Goal: Task Accomplishment & Management: Manage account settings

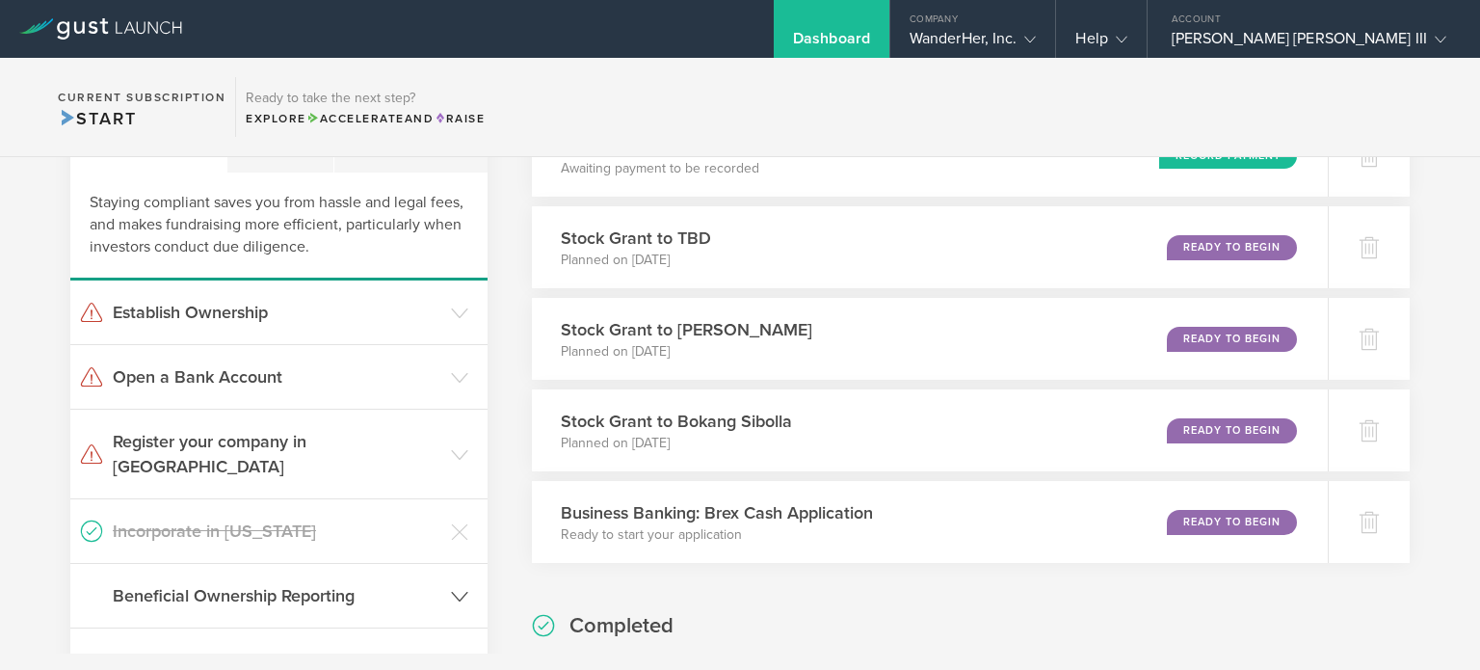
scroll to position [43, 0]
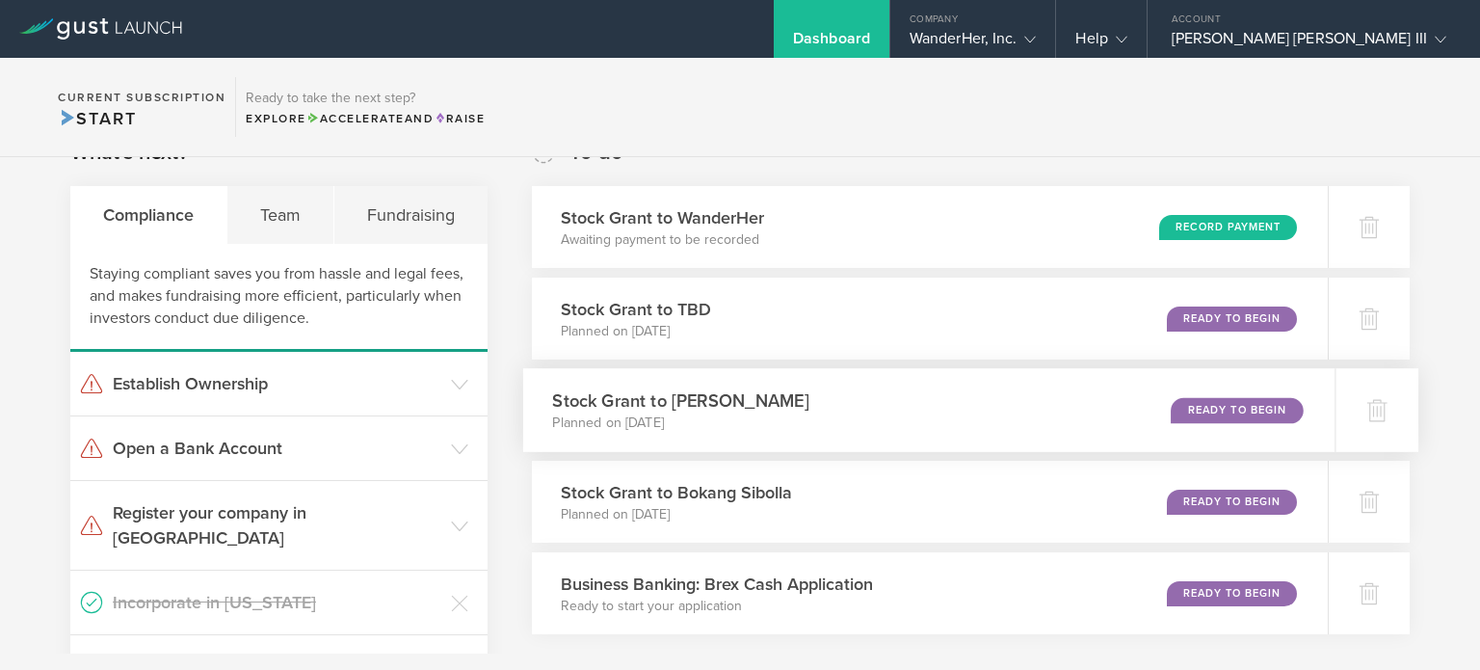
click at [791, 441] on div "Stock Grant to Sergio Ruiz Moral Planned on Aug 21, 2025 Ready to Begin" at bounding box center [929, 410] width 812 height 84
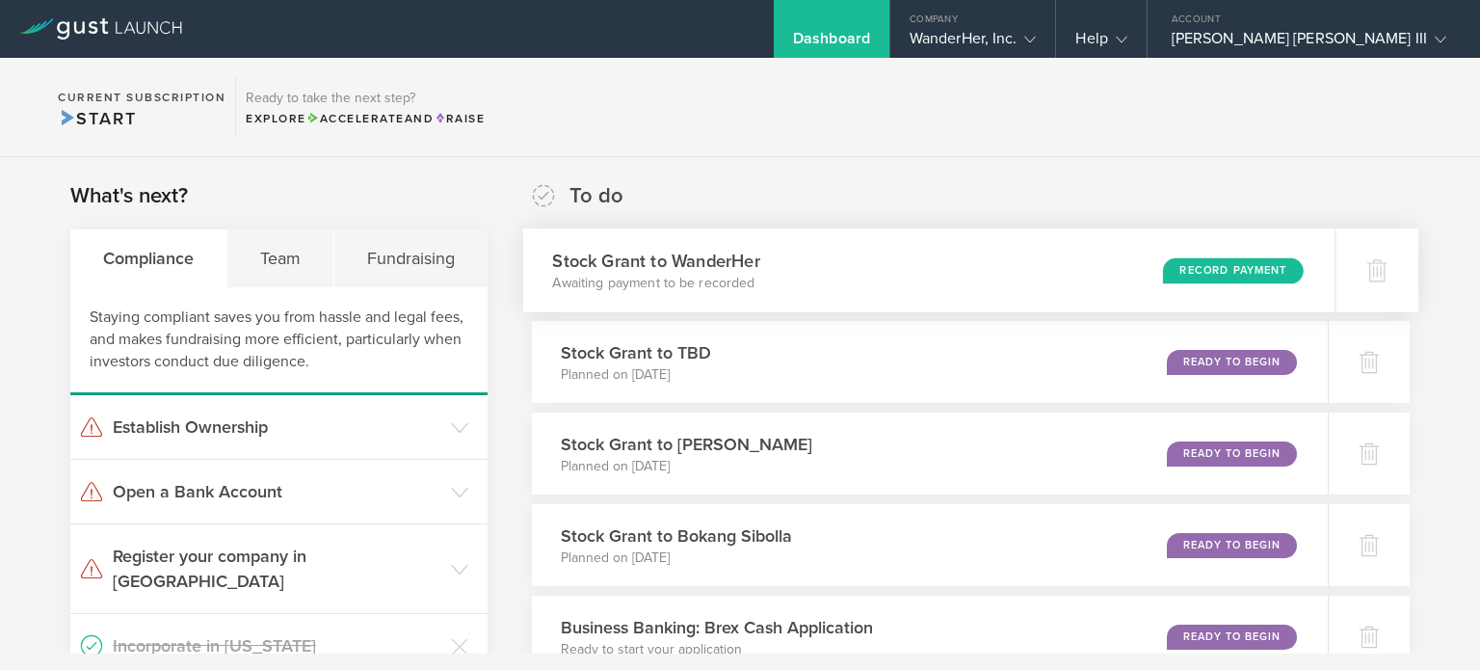
click at [677, 255] on h3 "Stock Grant to WanderHer" at bounding box center [655, 261] width 207 height 26
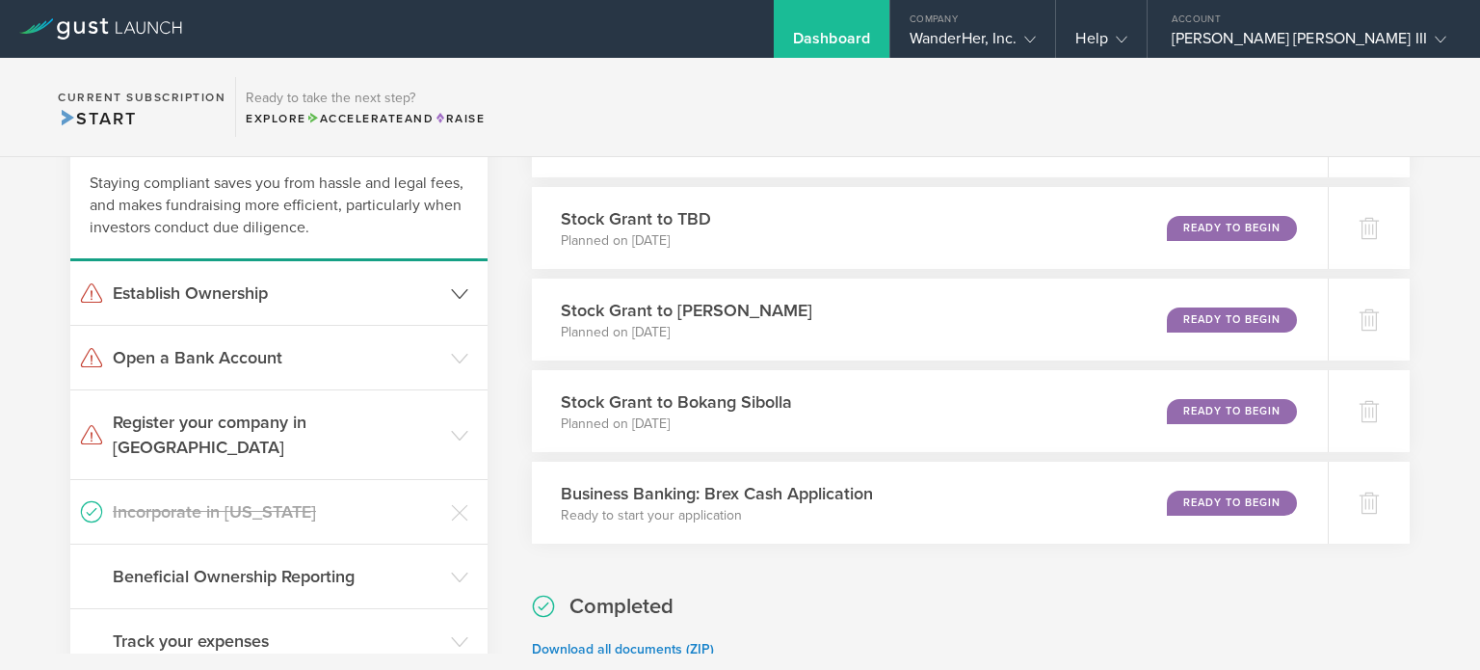
click at [219, 297] on h3 "Establish Ownership" at bounding box center [277, 292] width 329 height 25
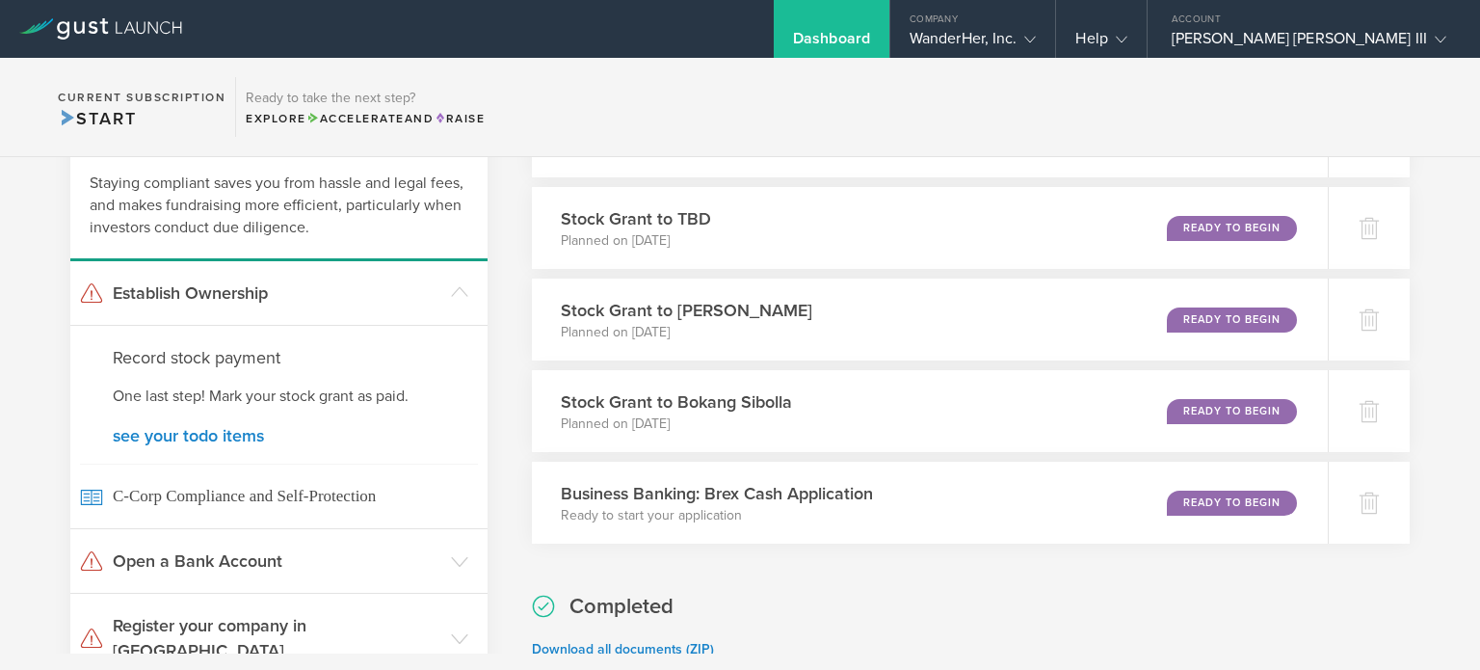
click at [278, 401] on p "One last step! Mark your stock grant as paid." at bounding box center [279, 396] width 332 height 22
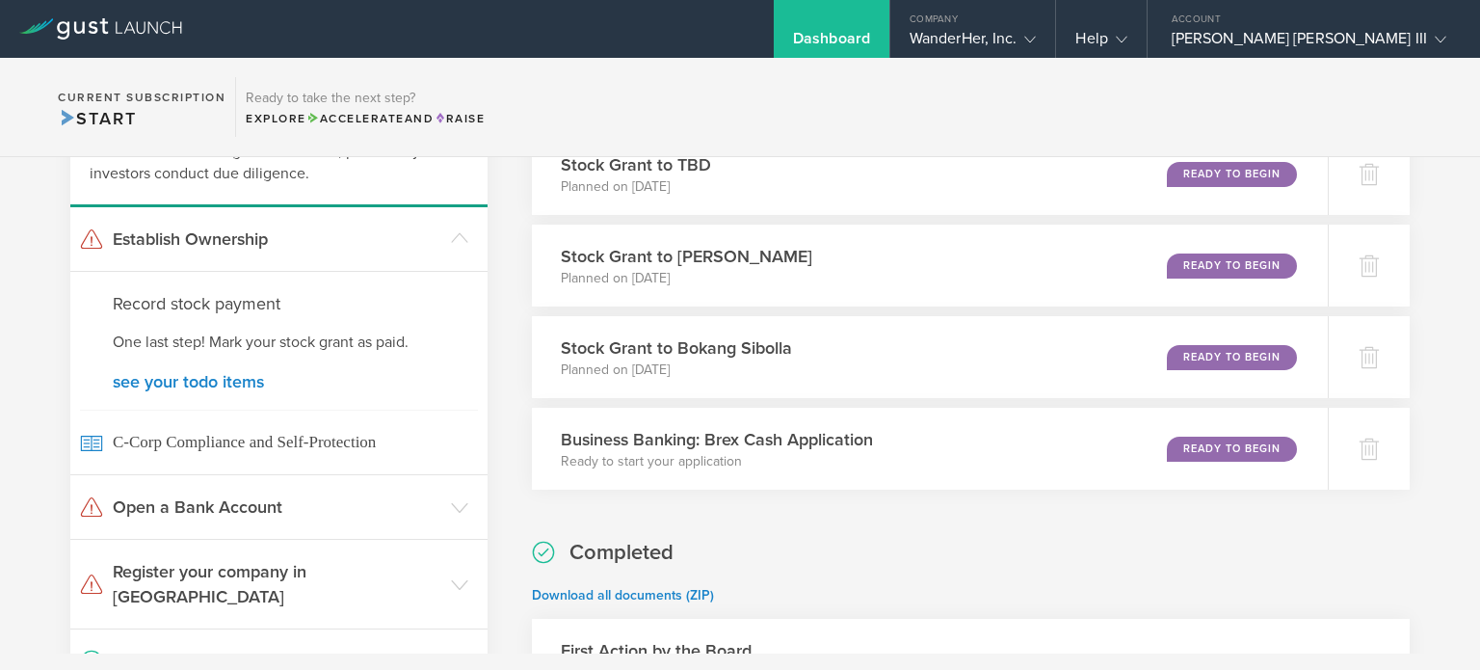
scroll to position [189, 0]
click at [211, 376] on link "see your todo items" at bounding box center [279, 380] width 332 height 17
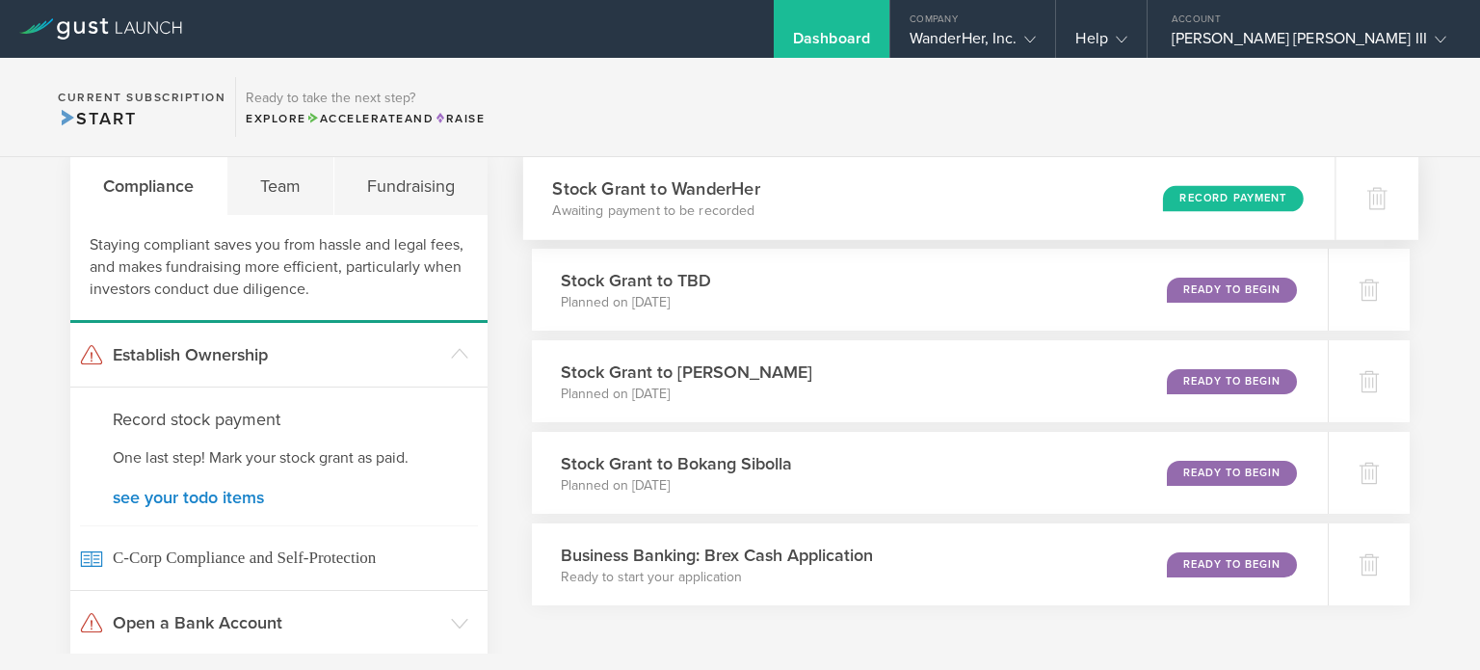
click at [788, 201] on div "Stock Grant to WanderHer Awaiting payment to be recorded Record Payment" at bounding box center [929, 198] width 812 height 84
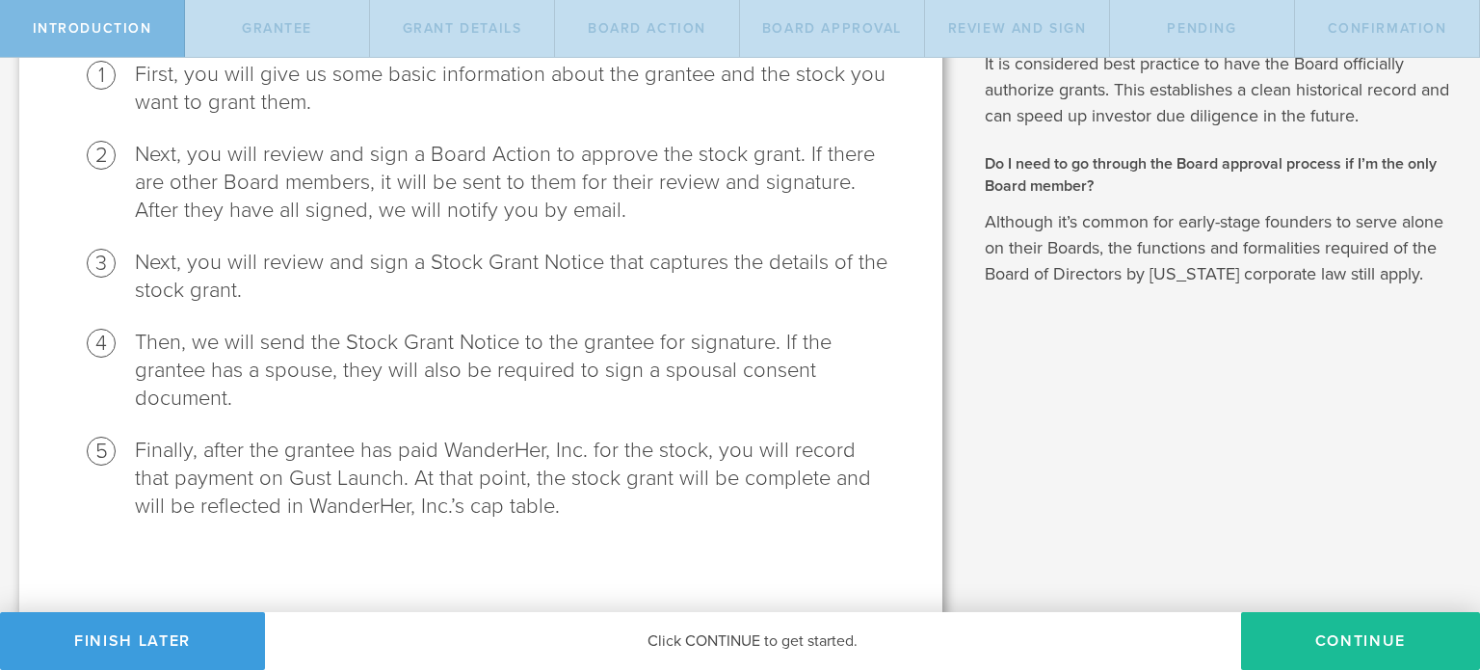
scroll to position [251, 0]
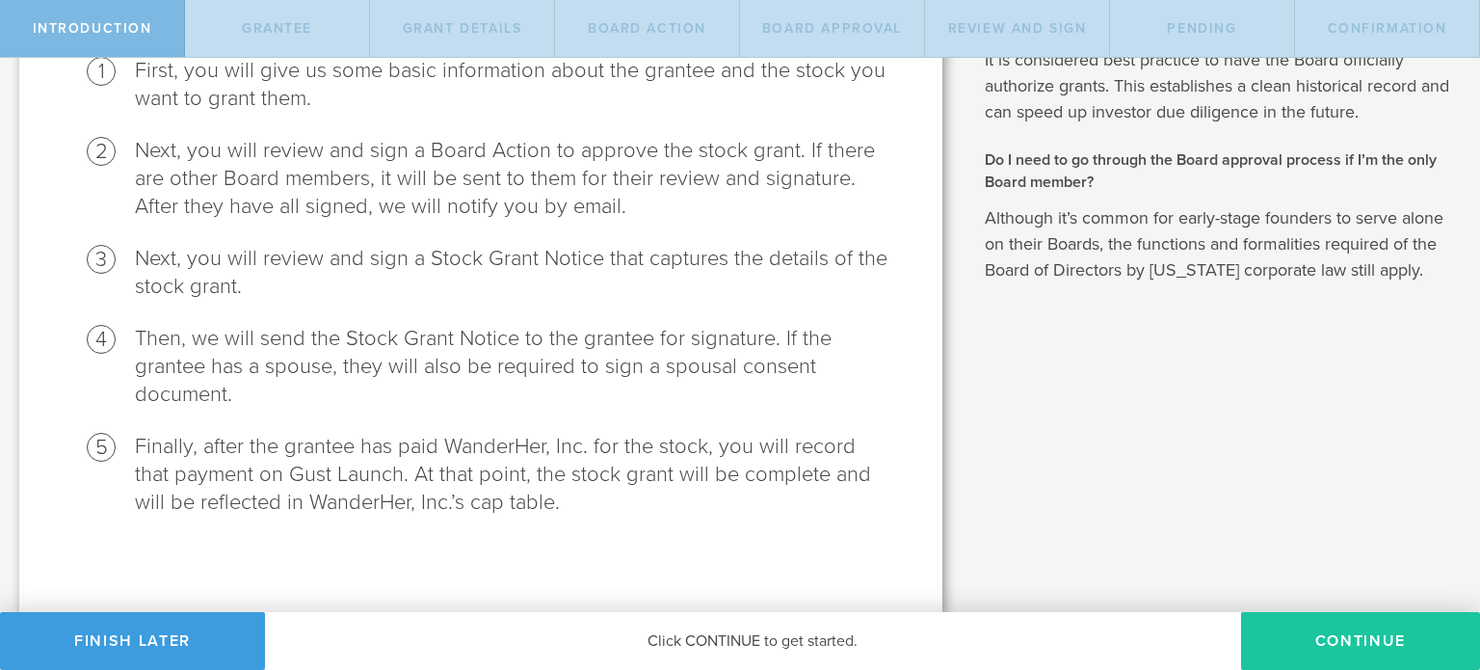
click at [1338, 631] on button "Continue" at bounding box center [1360, 641] width 239 height 58
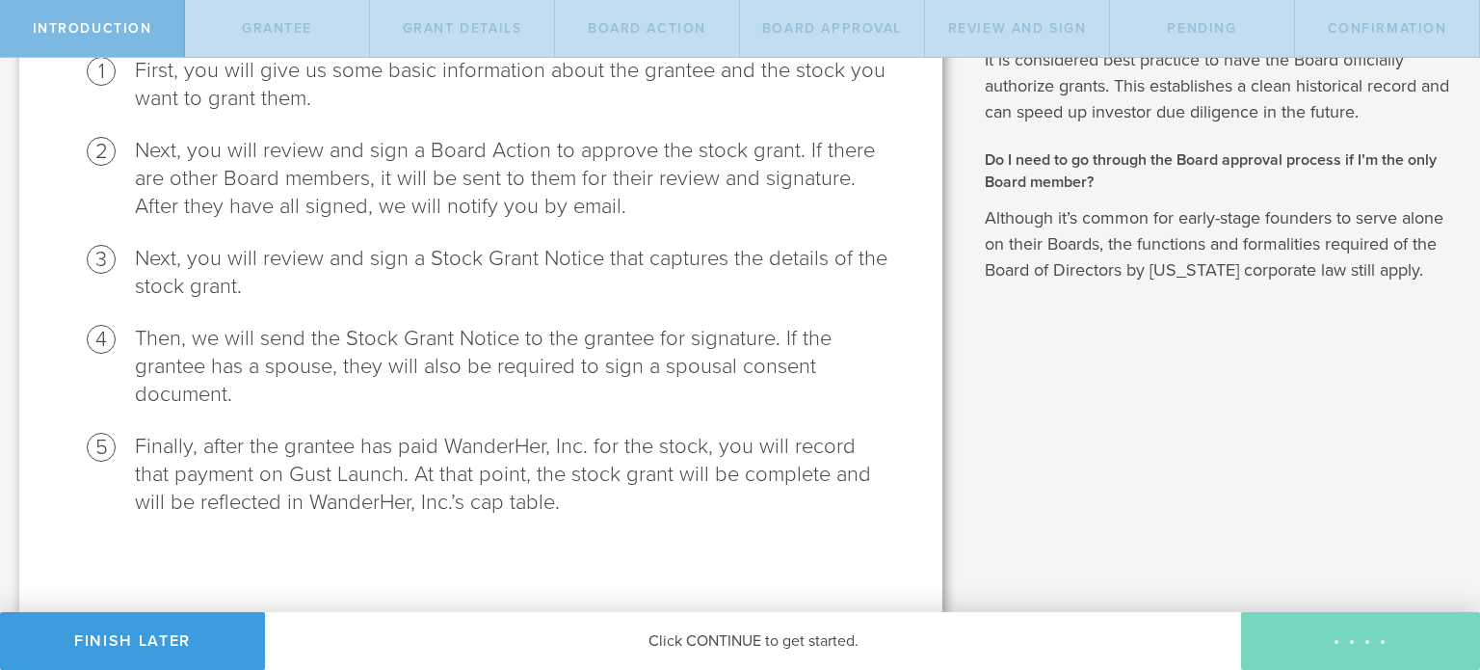
radio input "true"
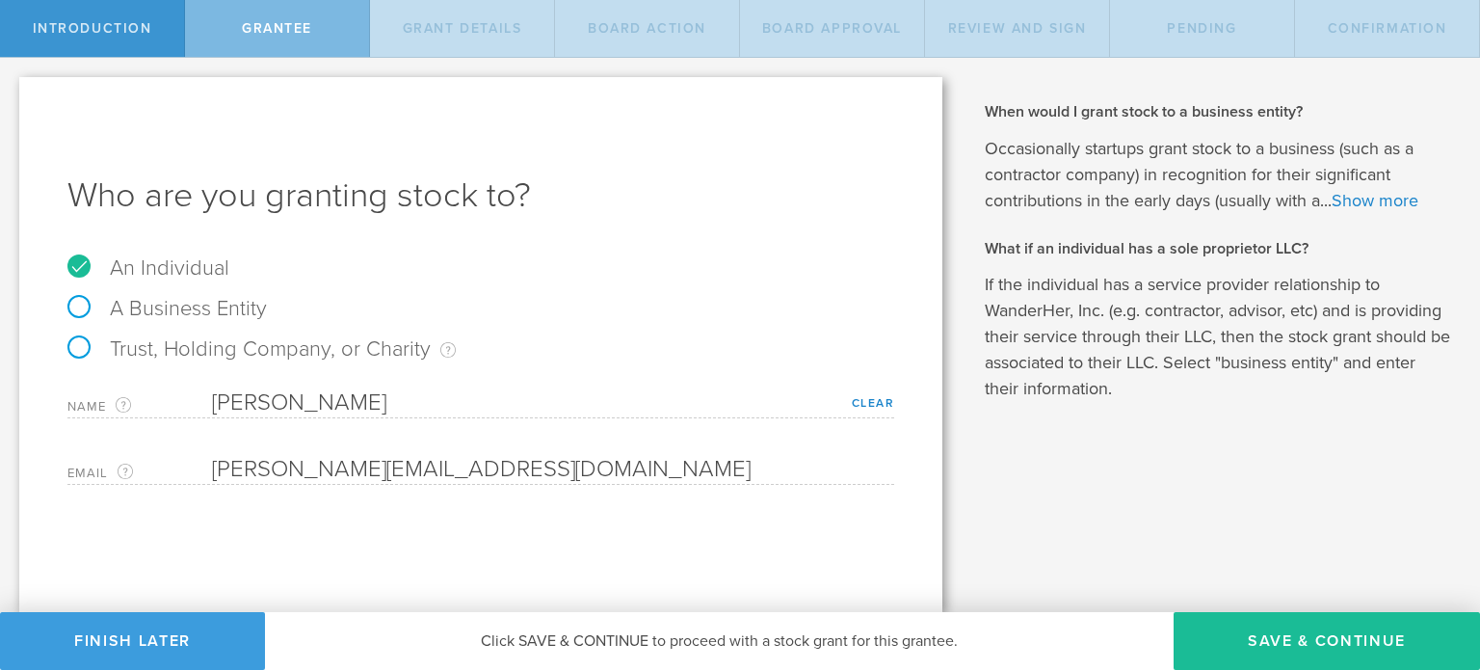
scroll to position [0, 0]
click at [1306, 651] on button "Save & Continue" at bounding box center [1327, 641] width 306 height 58
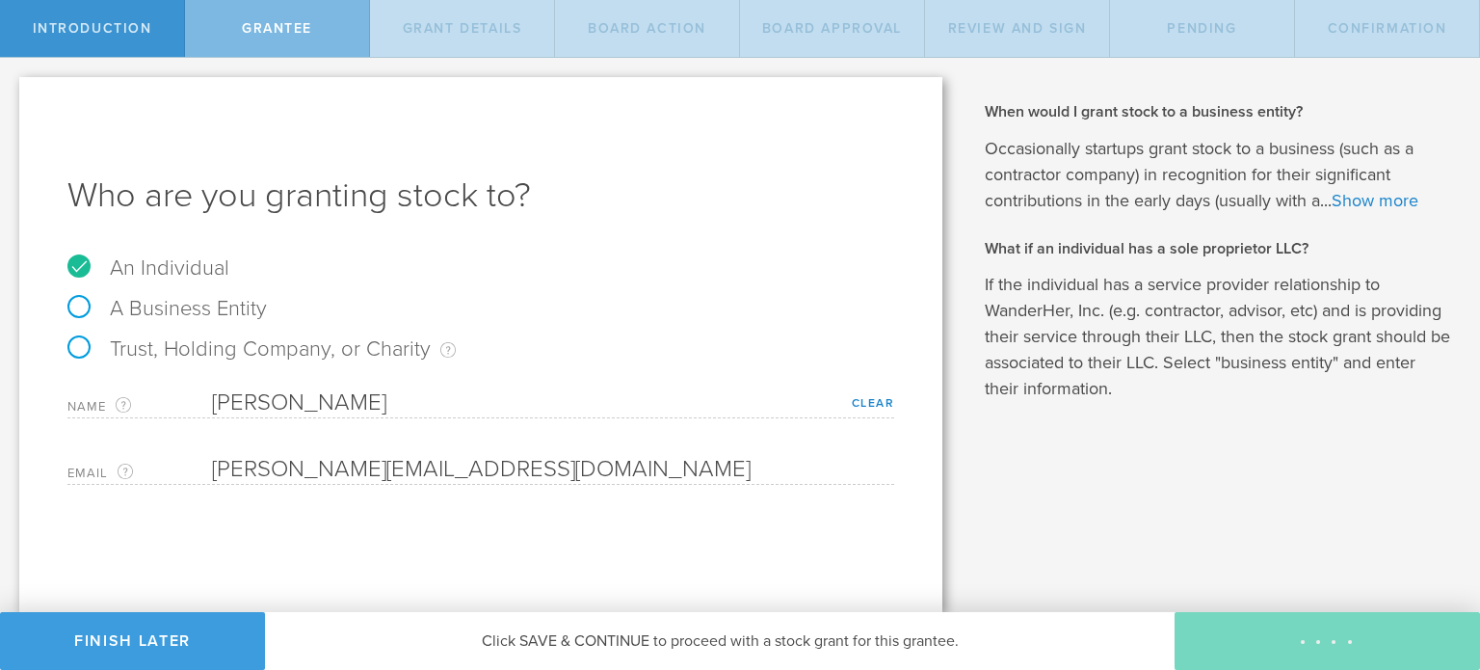
type input "1,500,000"
type input "48"
type input "12"
select select "none"
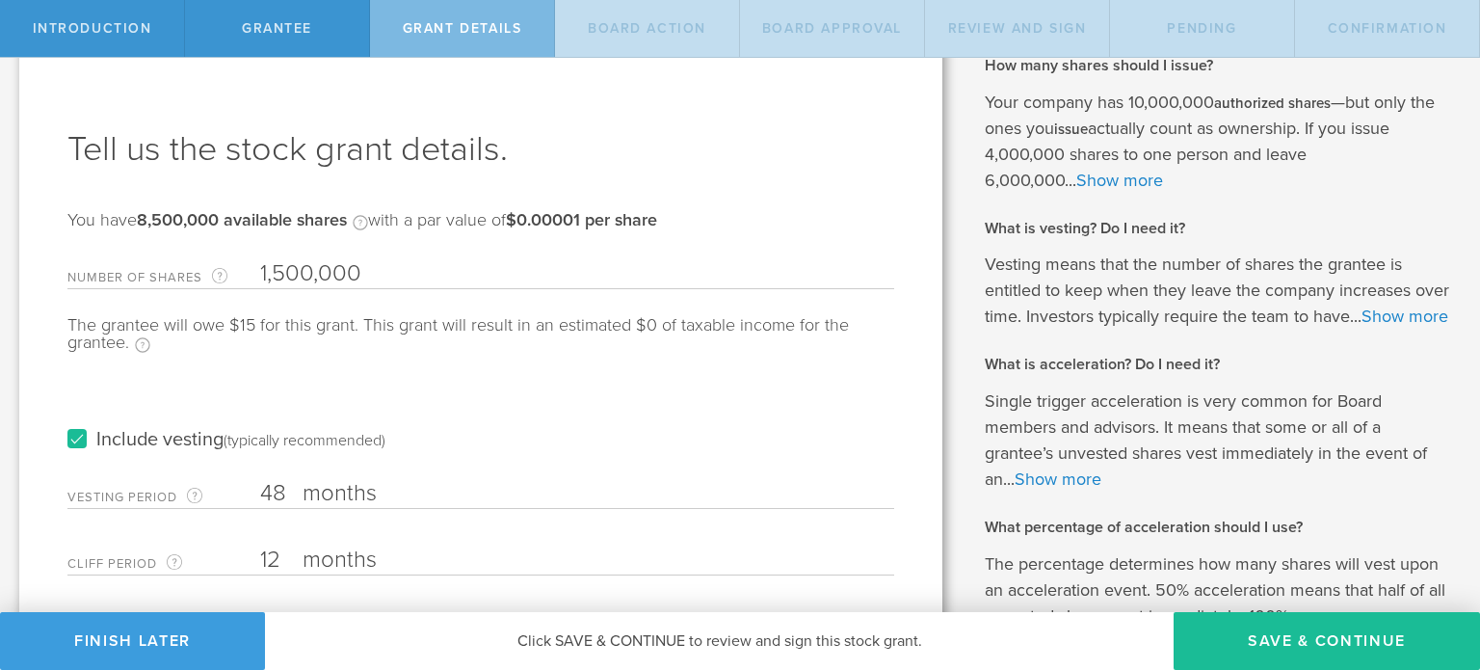
scroll to position [46, 0]
click at [288, 489] on input "48" at bounding box center [577, 493] width 634 height 29
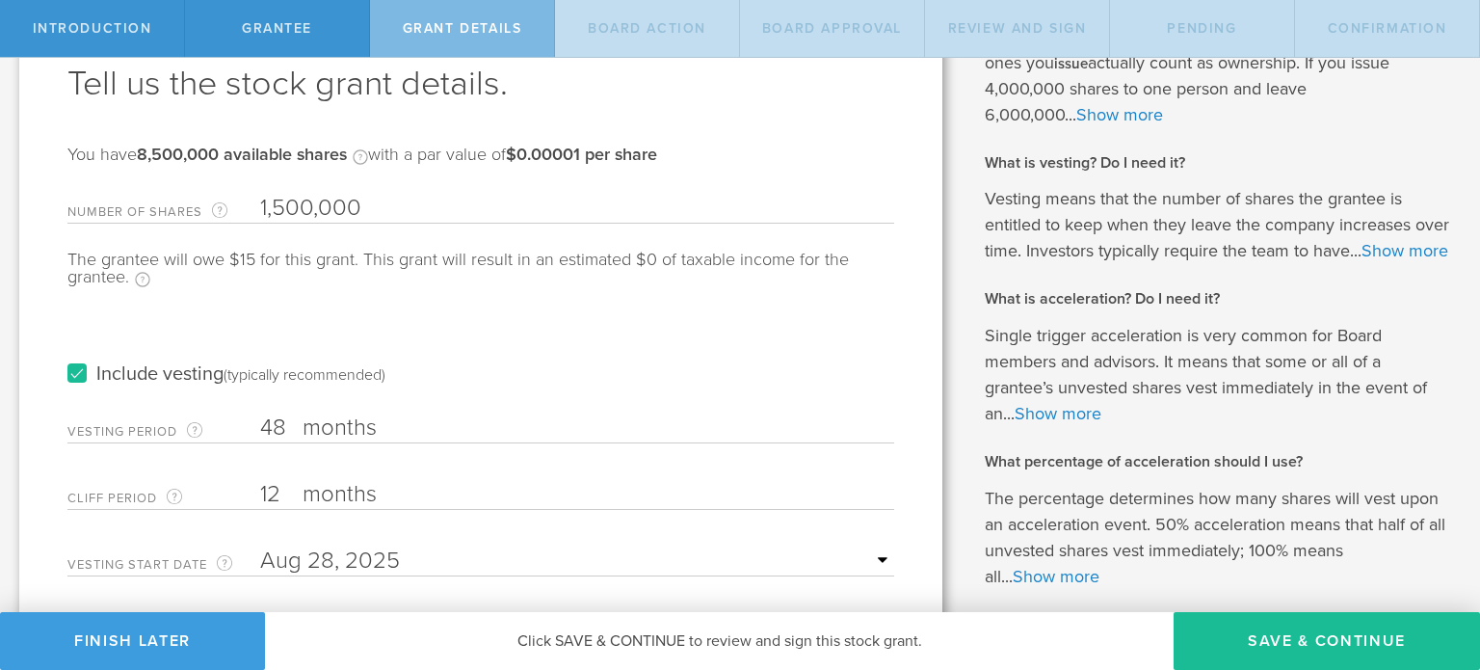
scroll to position [0, 0]
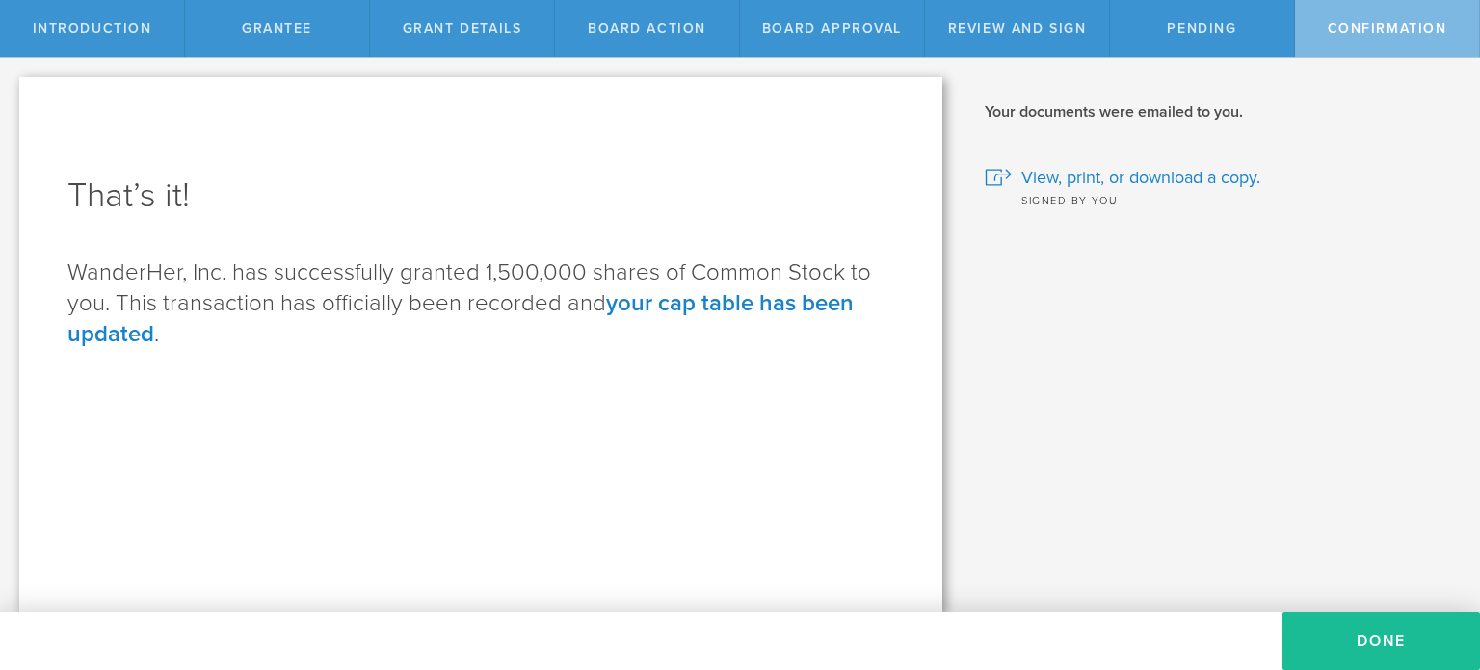
click at [761, 308] on link "your cap table has been updated" at bounding box center [460, 318] width 786 height 59
click at [991, 25] on span "Review and Sign" at bounding box center [1017, 28] width 139 height 16
click at [791, 303] on link "your cap table has been updated" at bounding box center [460, 318] width 786 height 59
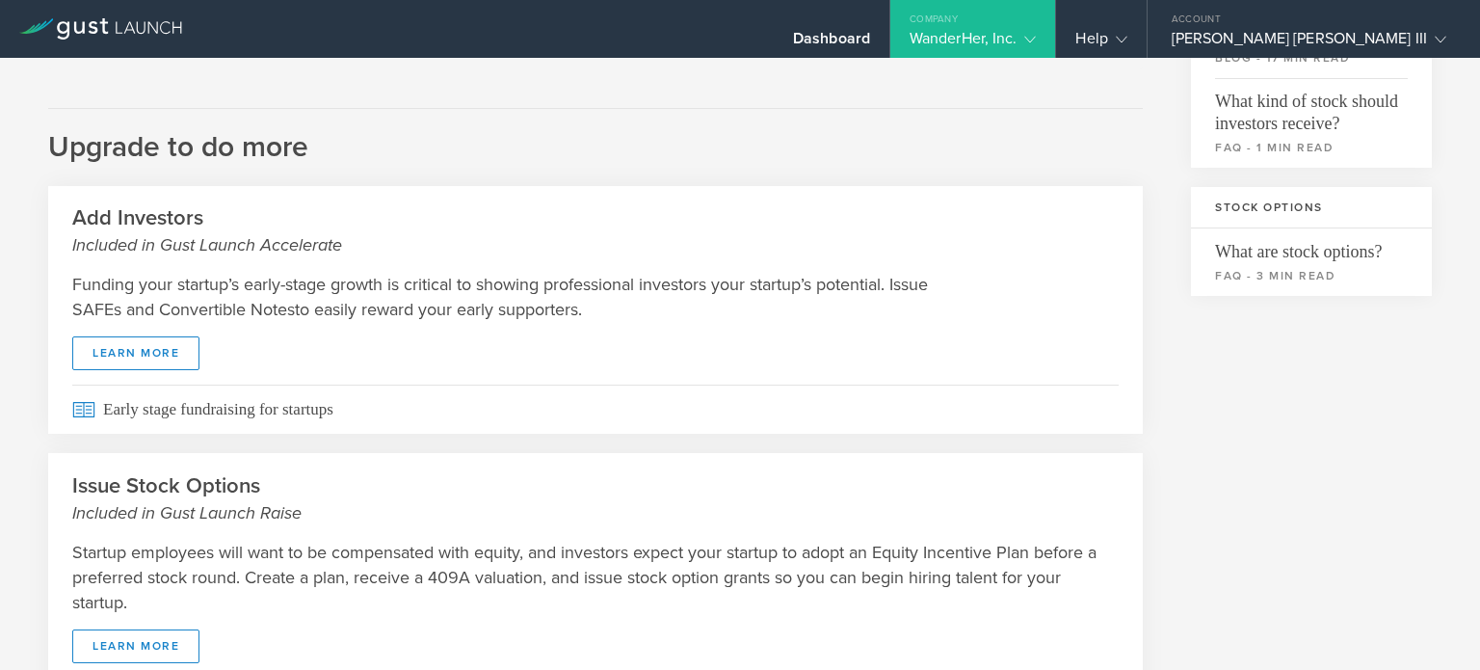
scroll to position [578, 0]
click at [154, 353] on link "learn more" at bounding box center [135, 354] width 127 height 34
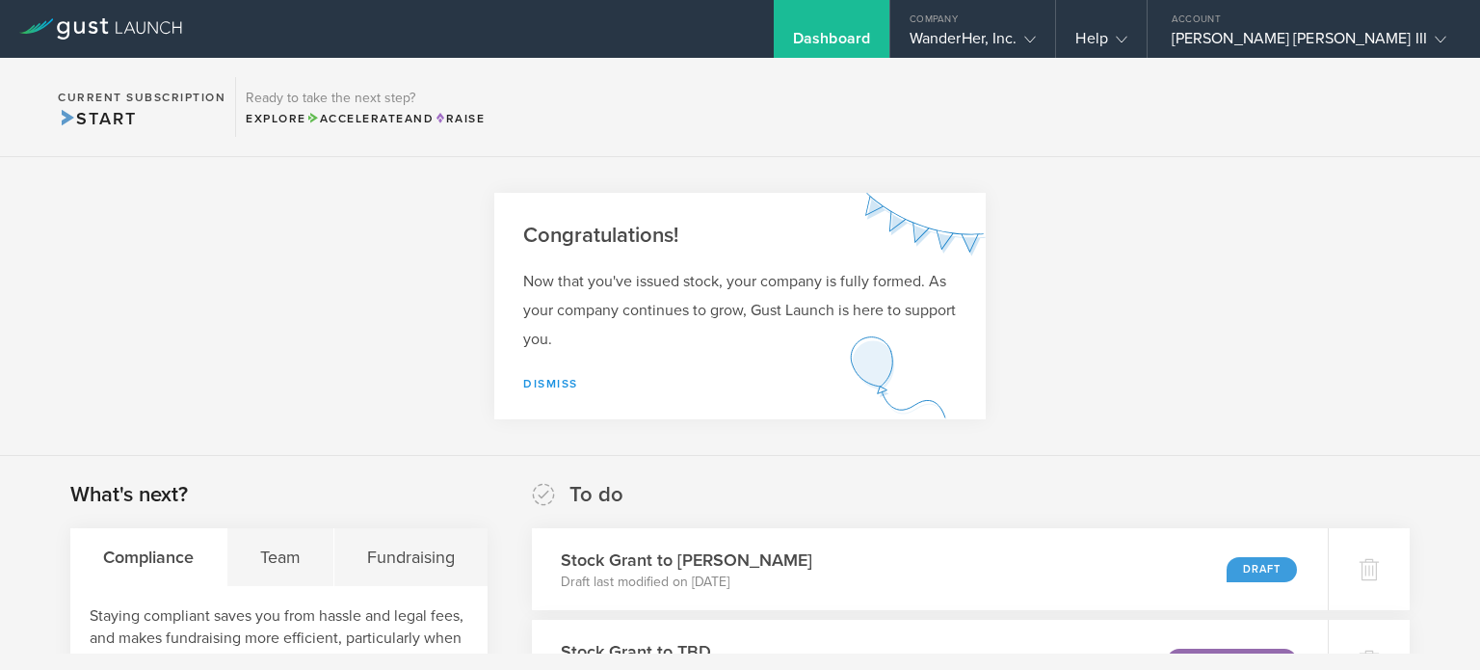
click at [546, 386] on link "Dismiss" at bounding box center [550, 383] width 55 height 13
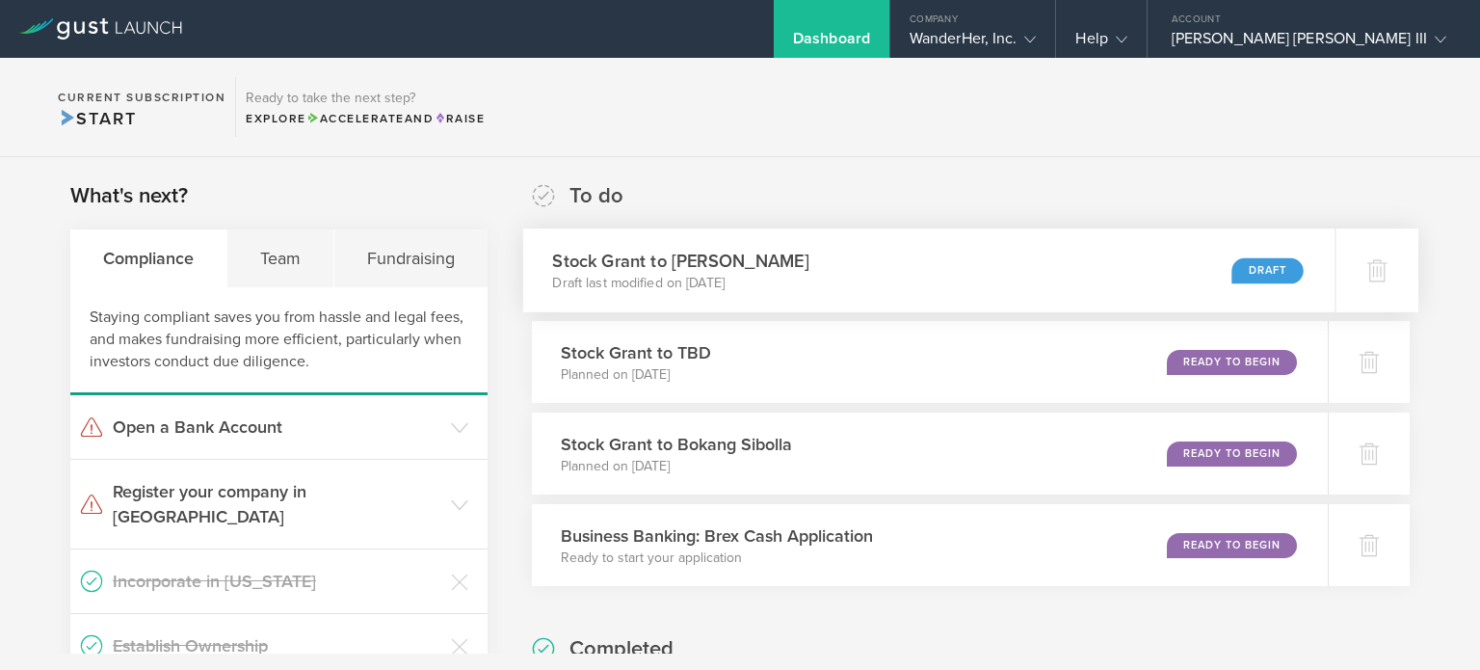
click at [716, 255] on h3 "Stock Grant to Sergio Ruiz Moral" at bounding box center [680, 261] width 256 height 26
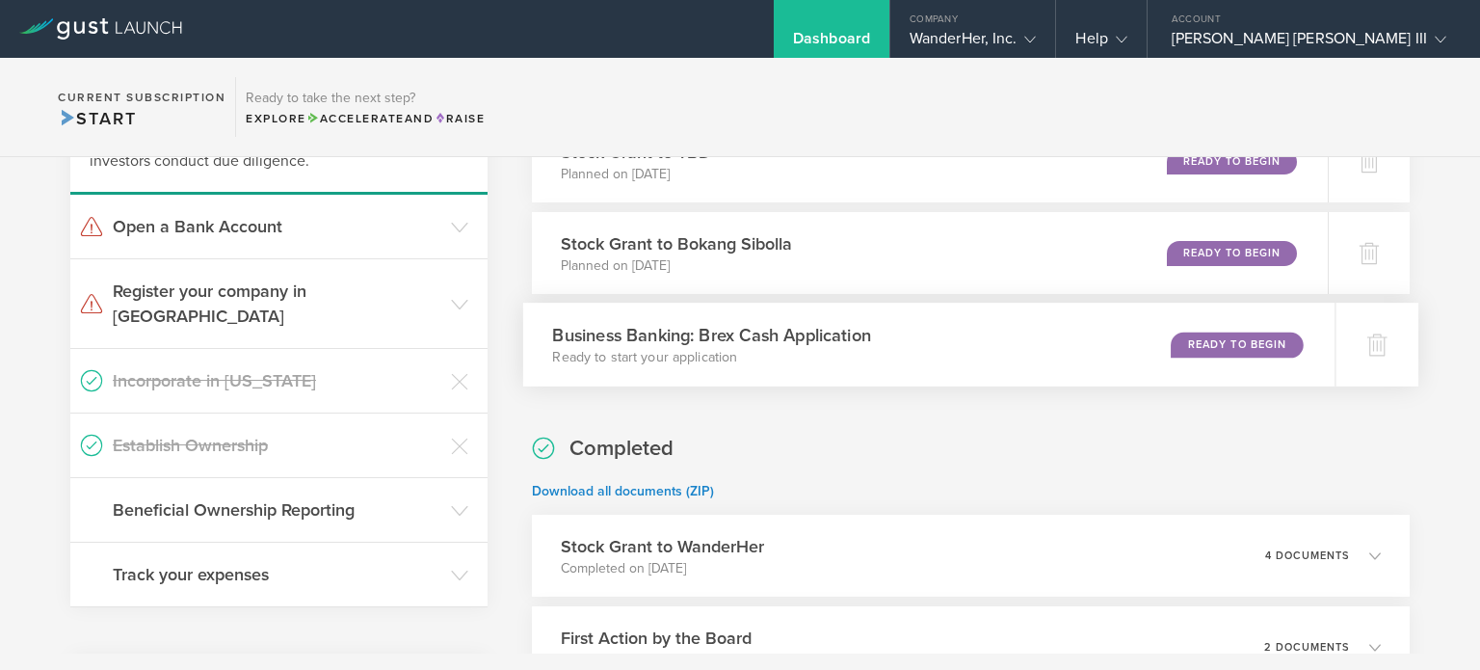
scroll to position [343, 0]
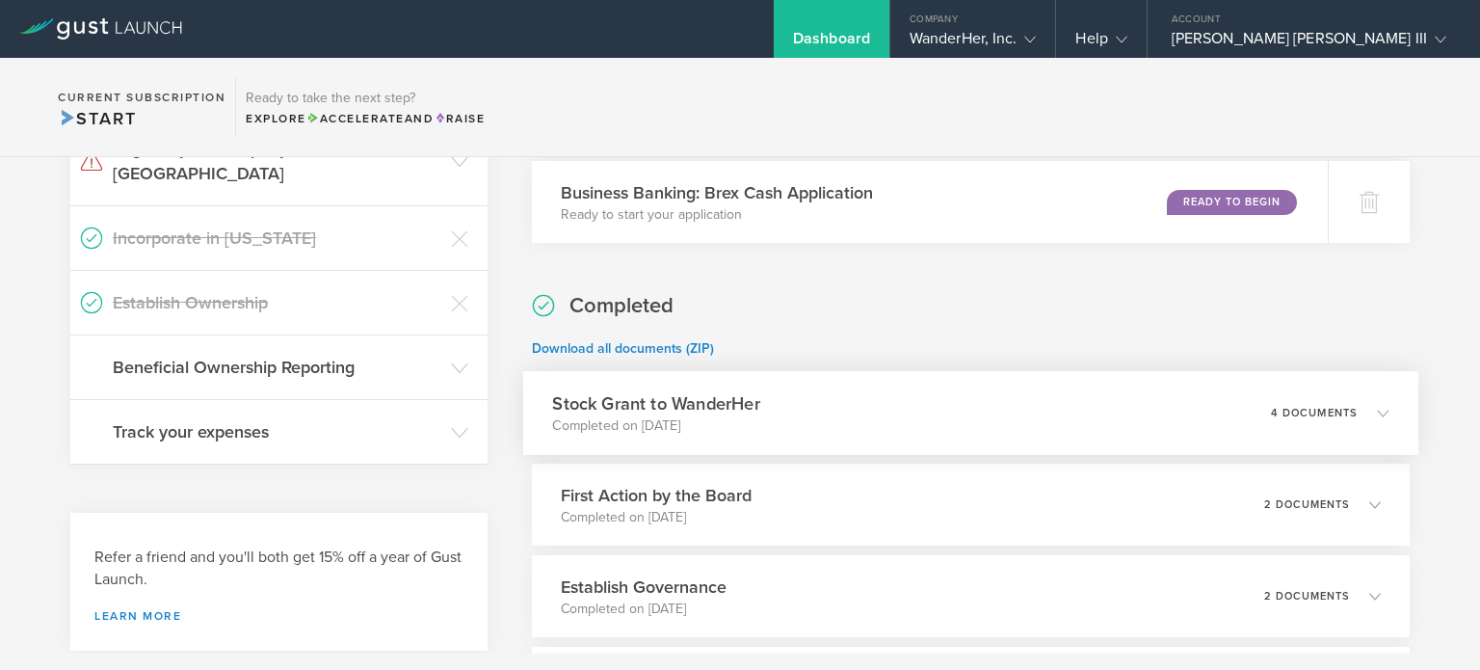
click at [806, 416] on div "Stock Grant to WanderHer Completed on Aug 28, 2025 4 documents" at bounding box center [971, 413] width 896 height 84
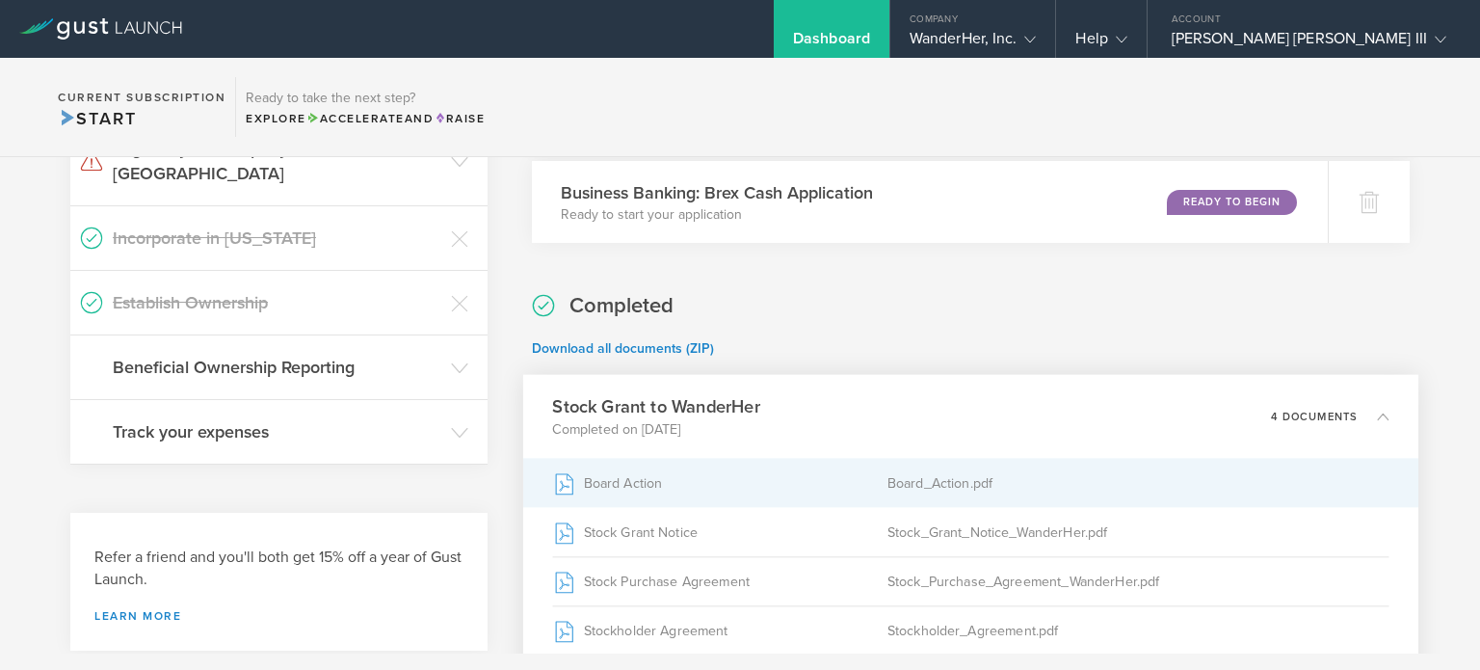
click at [605, 500] on div "Board Action" at bounding box center [719, 483] width 334 height 48
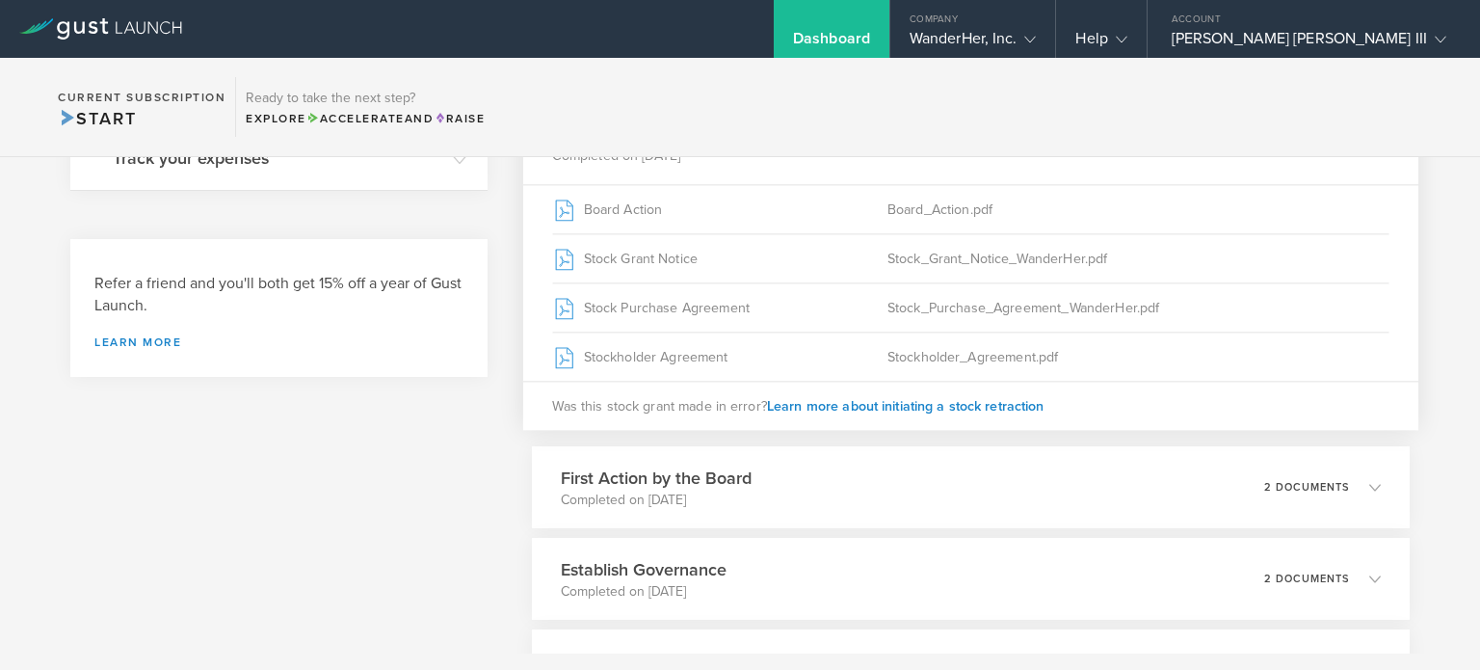
scroll to position [542, 0]
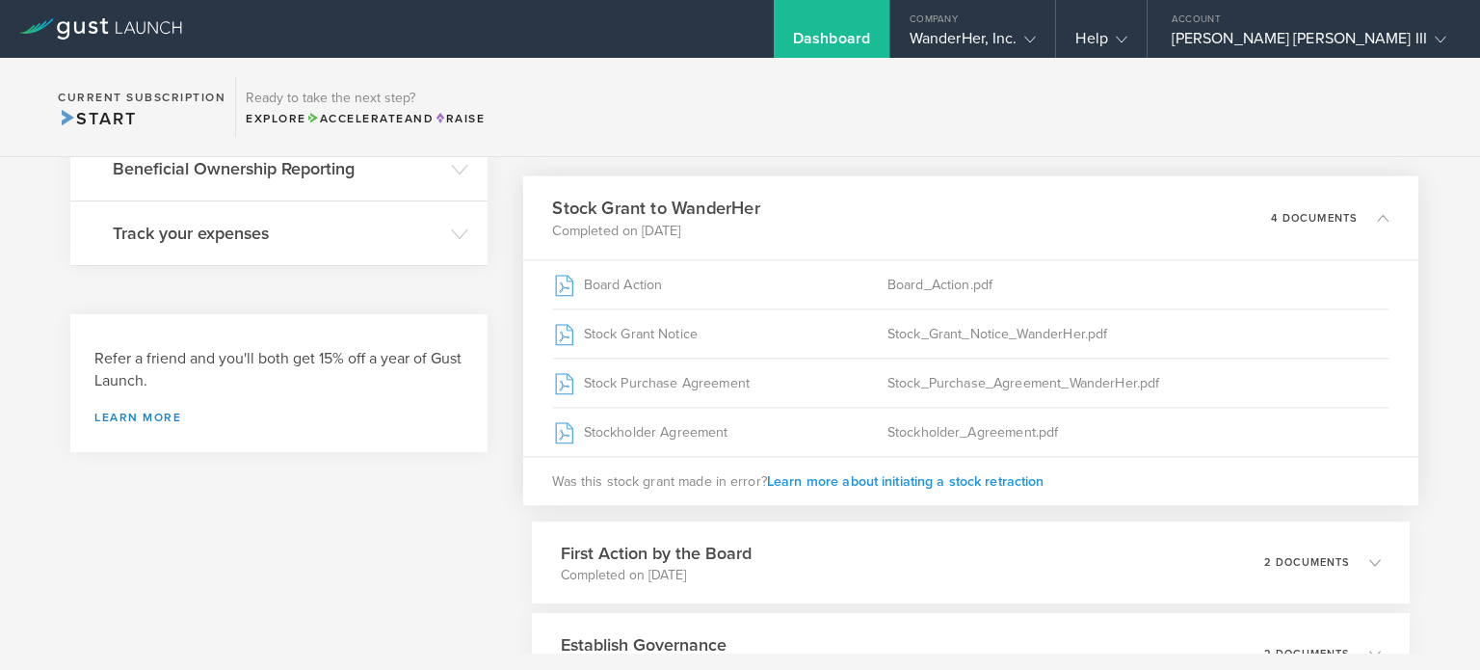
click at [980, 482] on span "Learn more about initiating a stock retraction" at bounding box center [906, 480] width 278 height 16
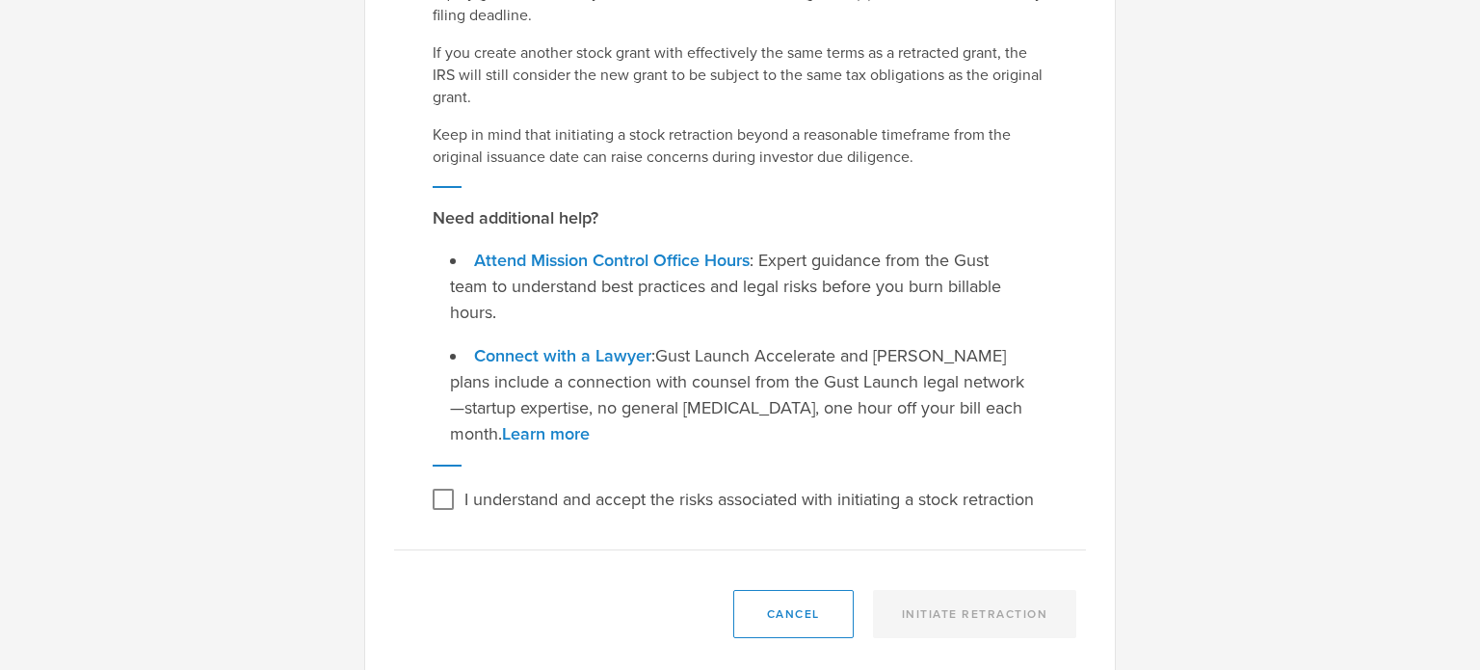
scroll to position [194, 0]
click at [447, 485] on input "I understand and accept the risks associated with initiating a stock retraction" at bounding box center [443, 500] width 31 height 31
checkbox input "true"
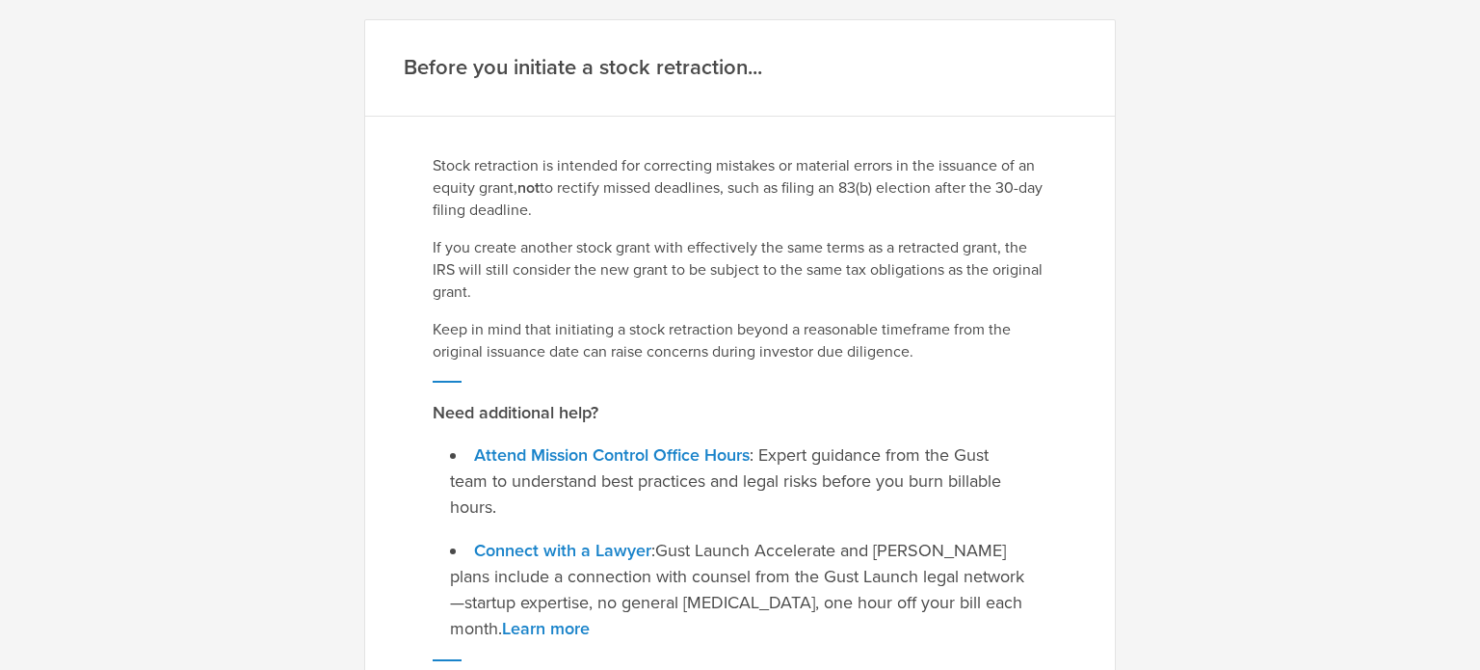
scroll to position [435, 0]
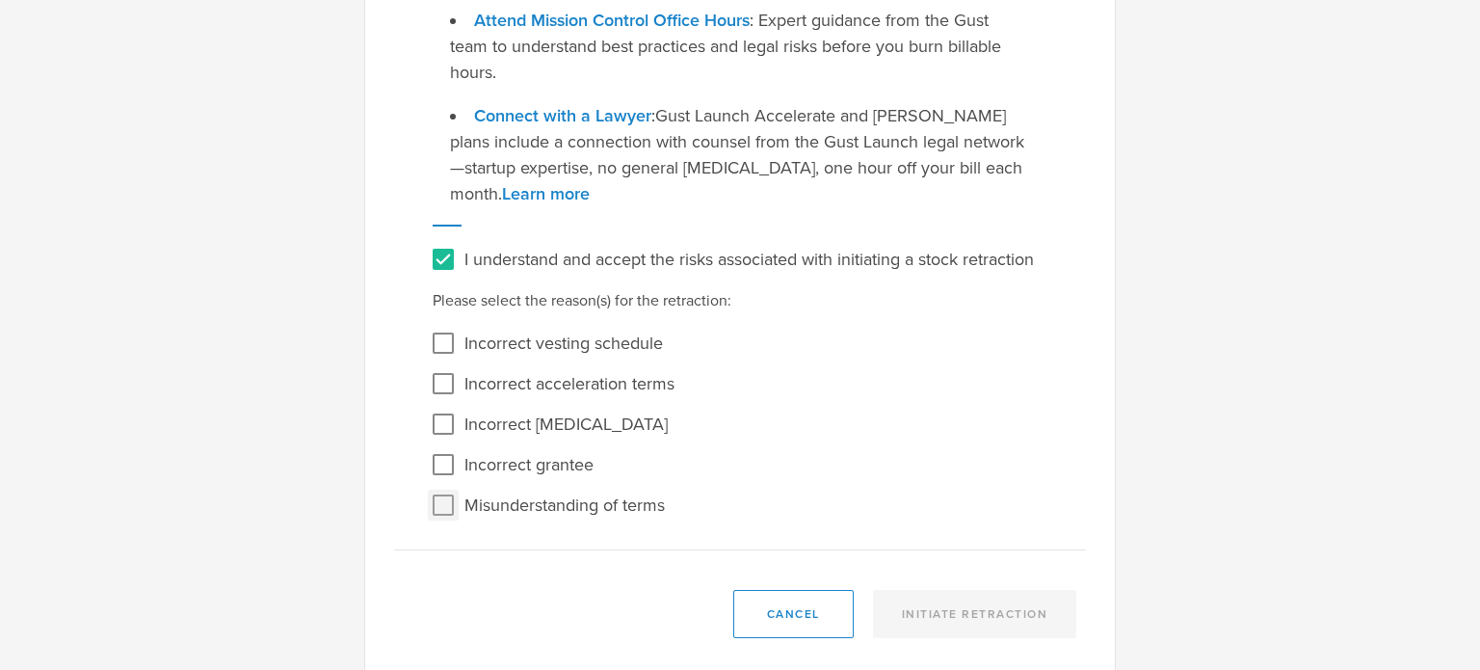
click at [438, 490] on input "Misunderstanding of terms" at bounding box center [443, 505] width 31 height 31
checkbox input "true"
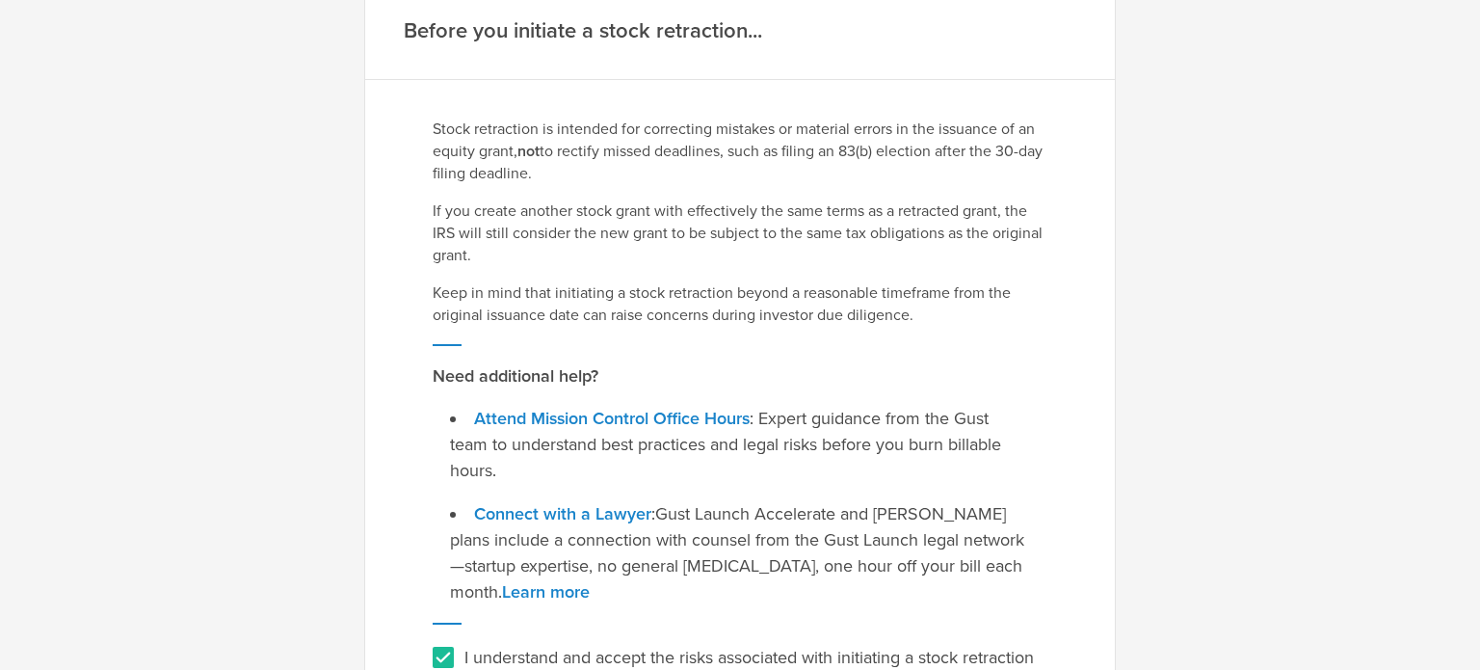
scroll to position [0, 0]
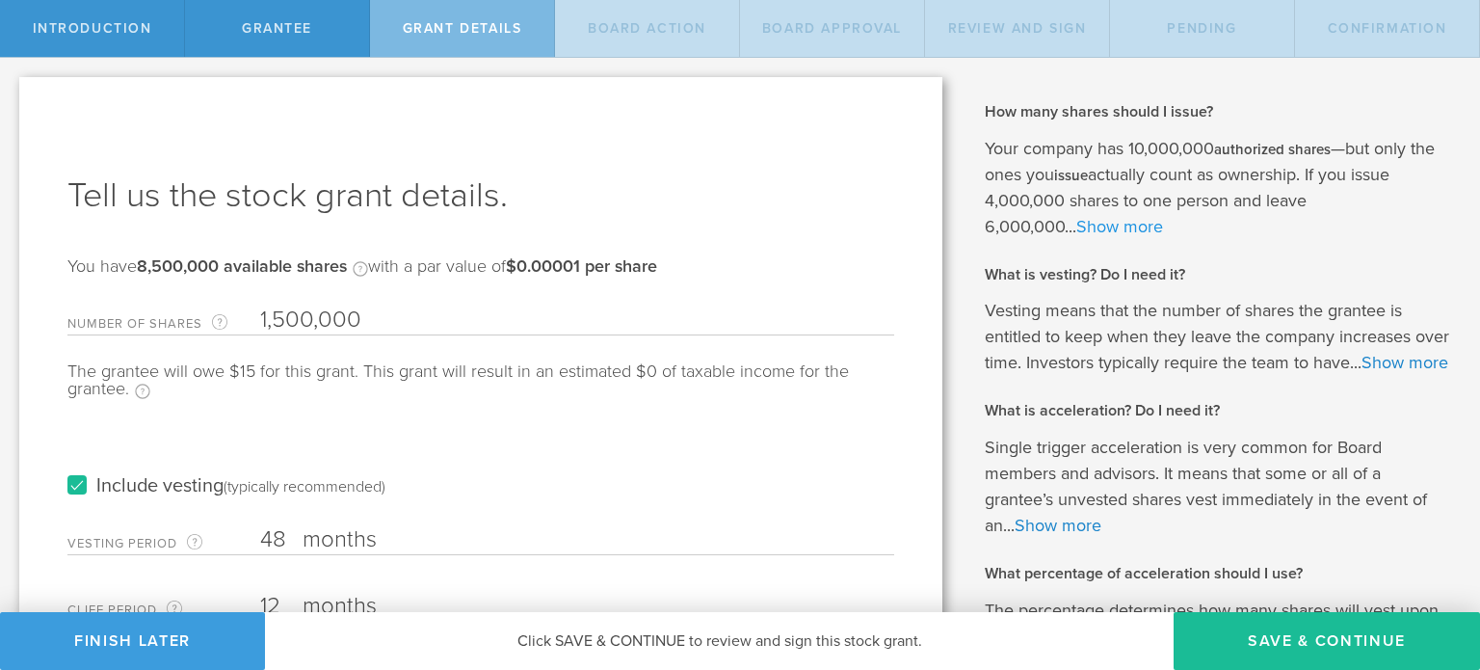
click at [1133, 224] on link "Show more" at bounding box center [1119, 226] width 87 height 21
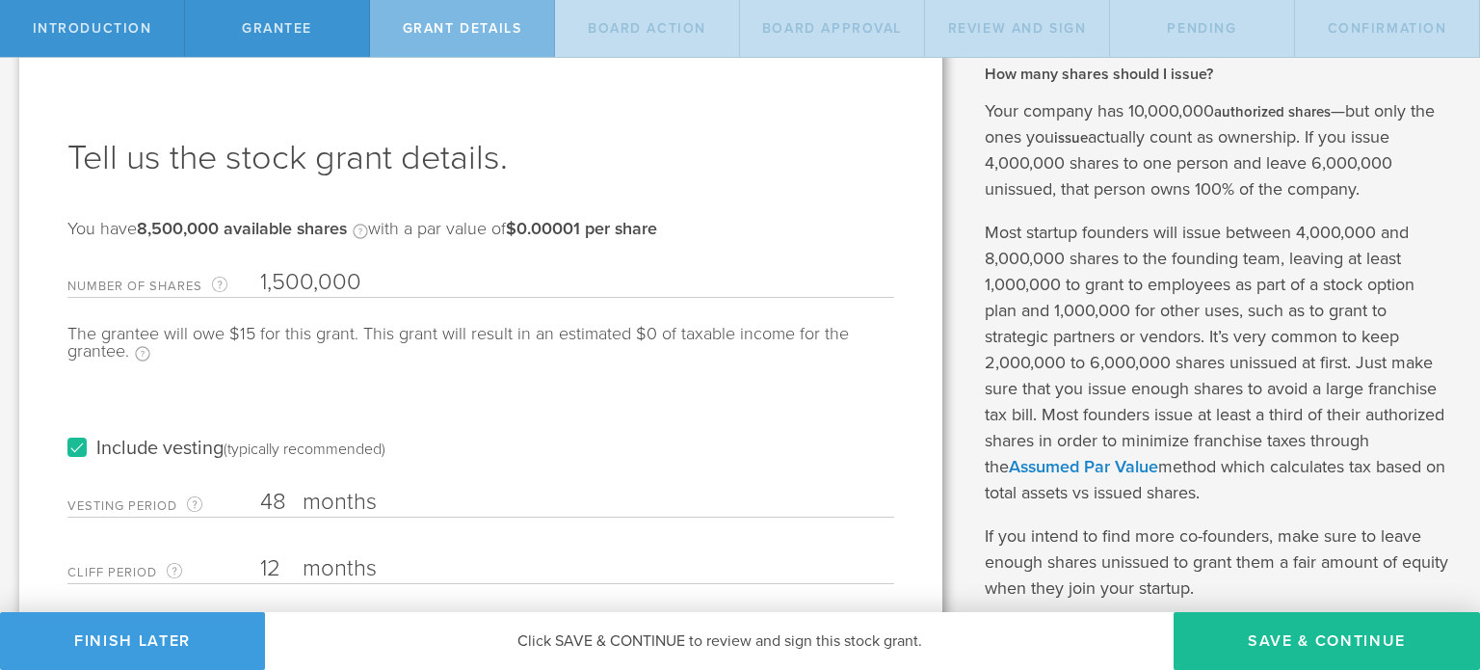
scroll to position [30, 0]
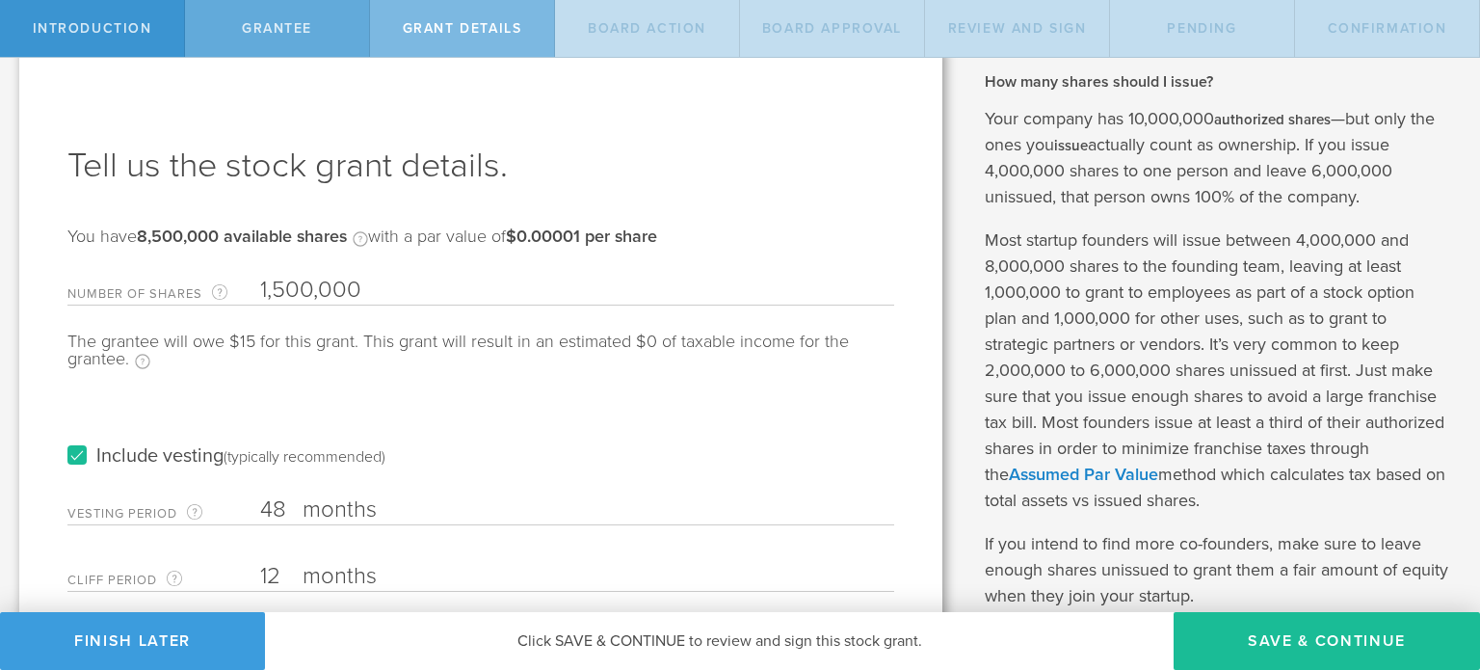
click at [288, 47] on div "Grantee" at bounding box center [277, 28] width 185 height 57
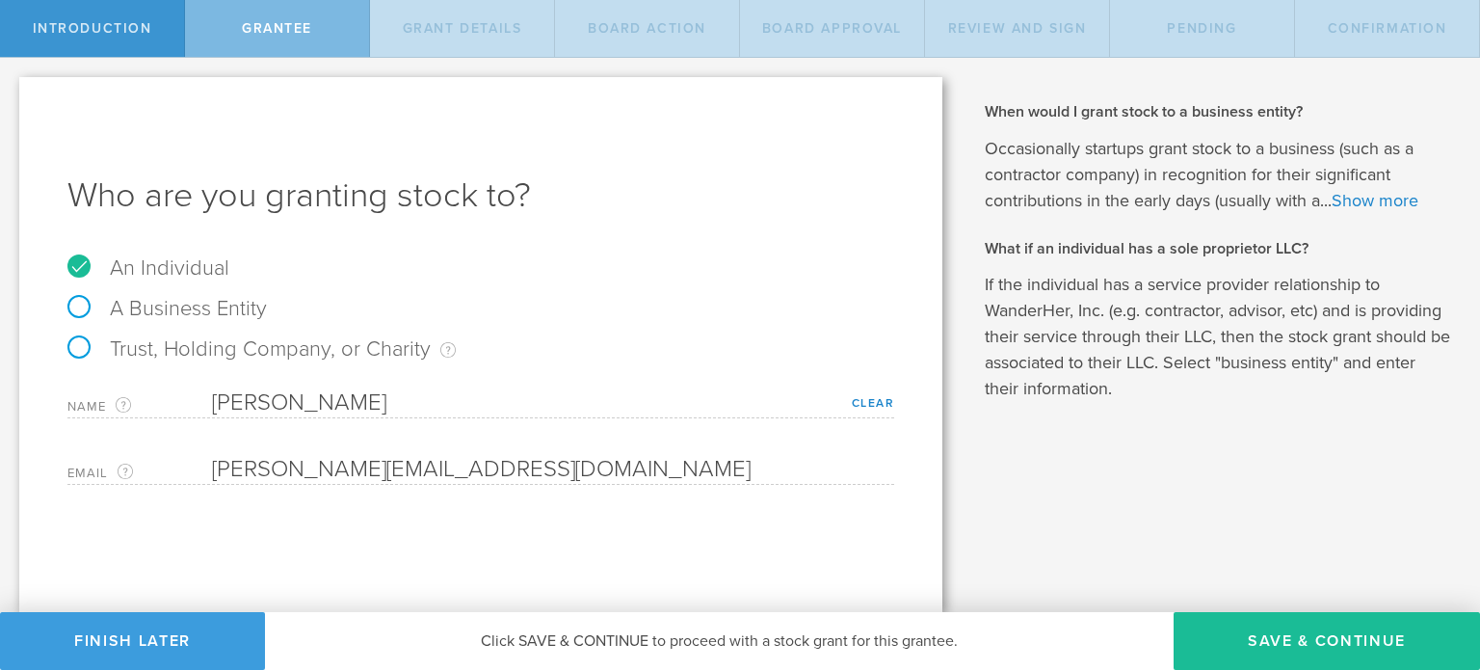
scroll to position [0, 0]
click at [460, 27] on span "Grant Details" at bounding box center [462, 28] width 119 height 16
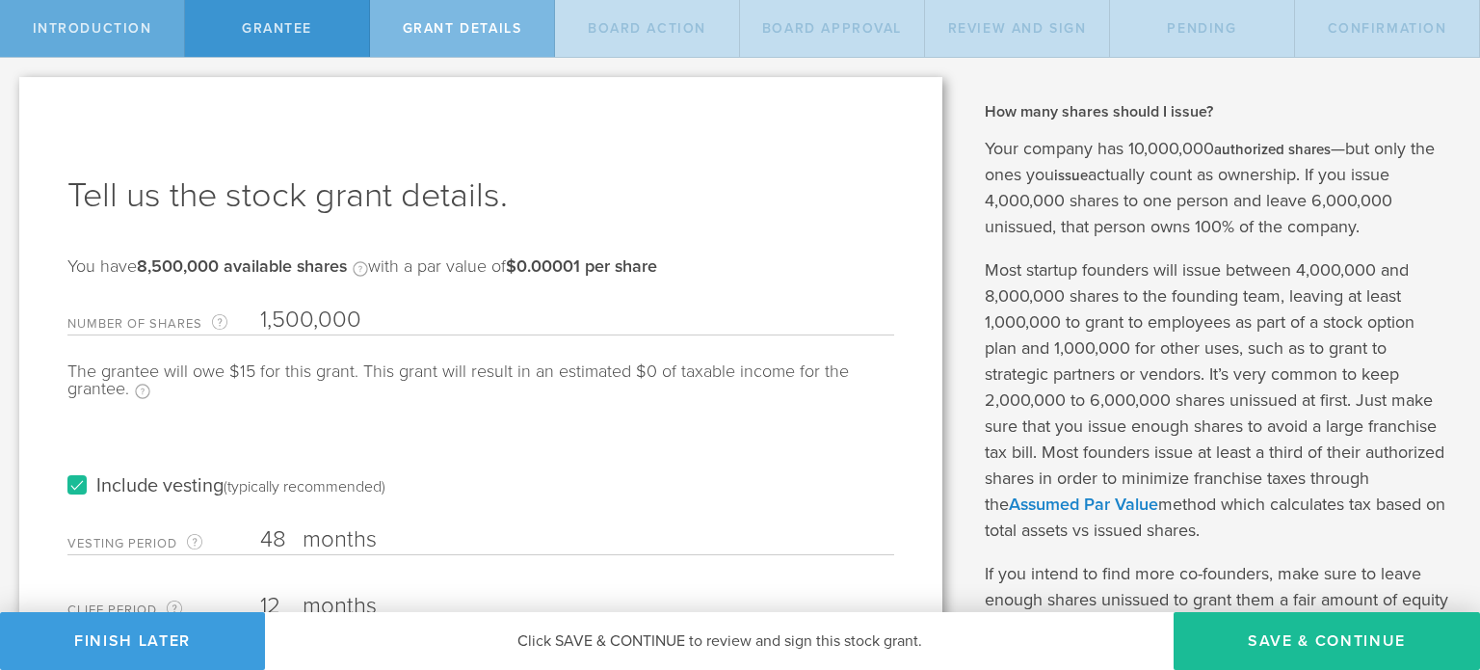
click at [70, 16] on div "Introduction" at bounding box center [92, 28] width 185 height 57
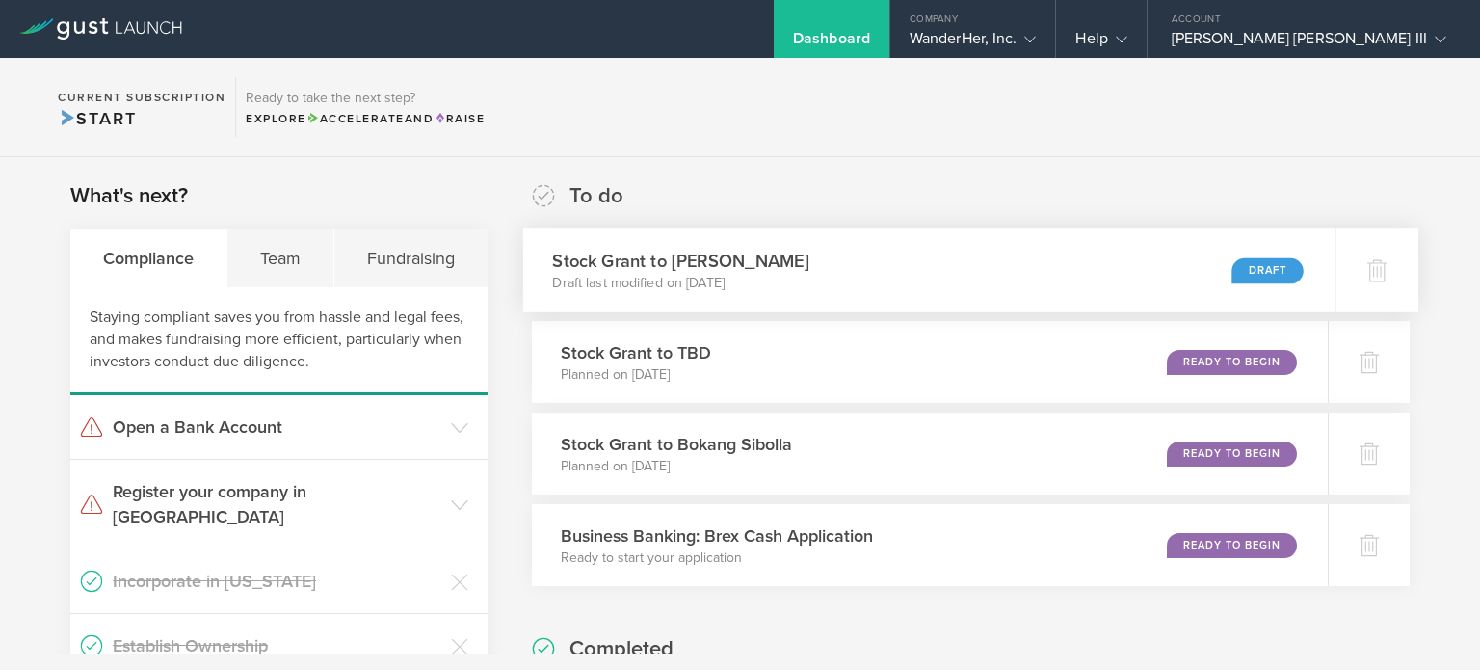
click at [879, 275] on div "Stock Grant to Sergio Ruiz Moral Draft last modified on Aug 28, 2025 Draft" at bounding box center [929, 270] width 812 height 84
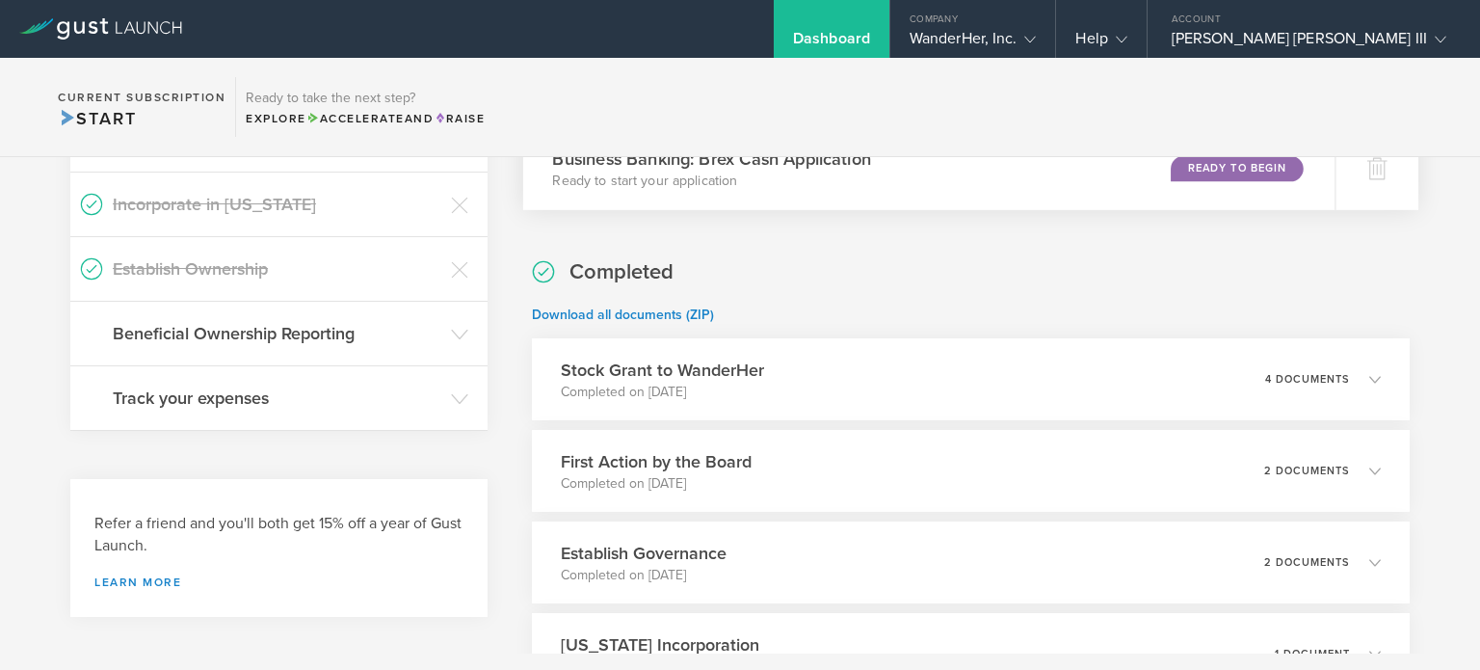
scroll to position [376, 0]
click at [1376, 382] on div "Stock Grant to WanderHer Completed on Aug 28, 2025 4 documents" at bounding box center [971, 380] width 896 height 84
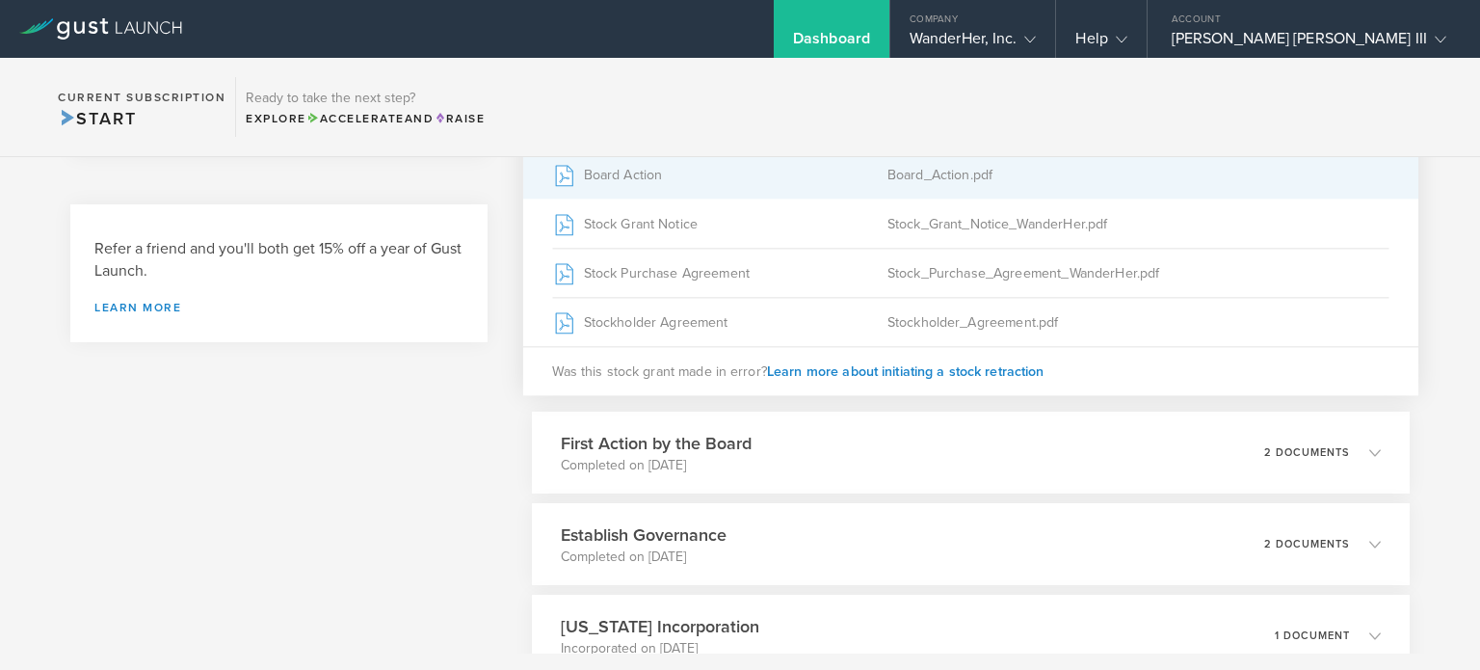
scroll to position [650, 0]
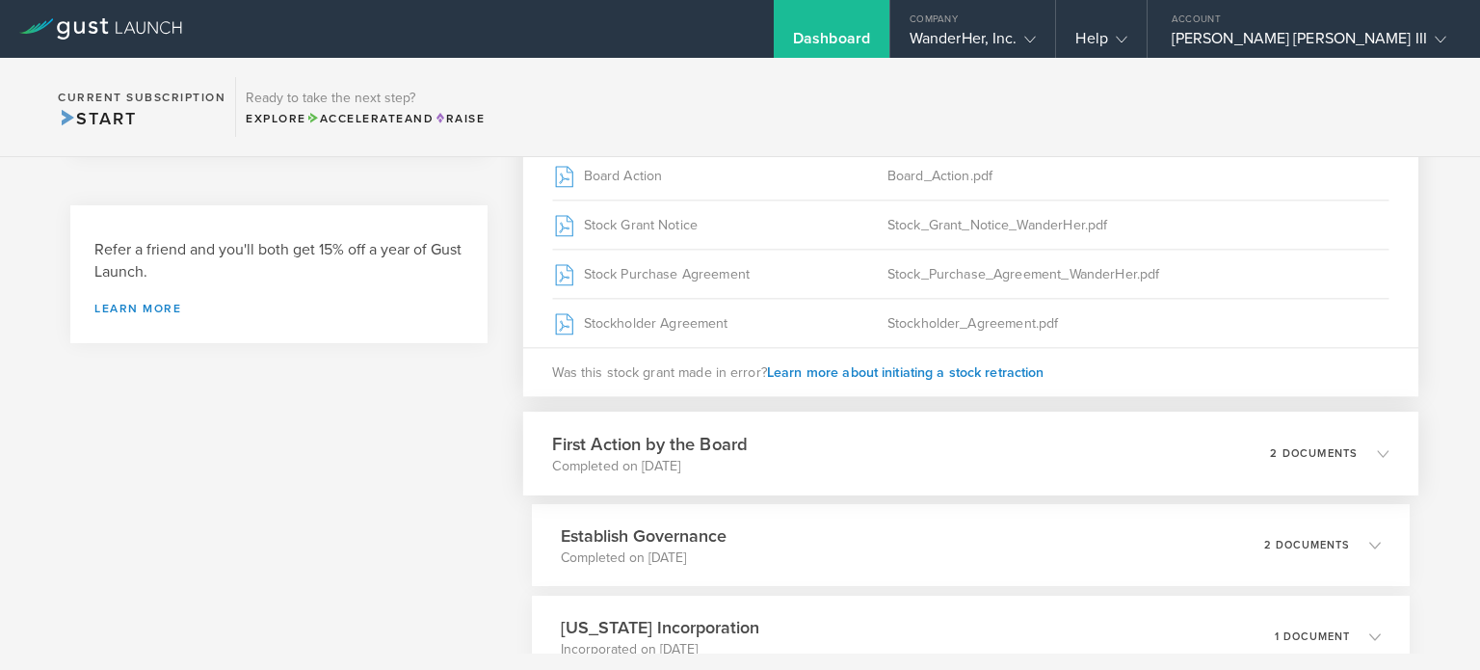
click at [1377, 454] on icon at bounding box center [1383, 453] width 12 height 12
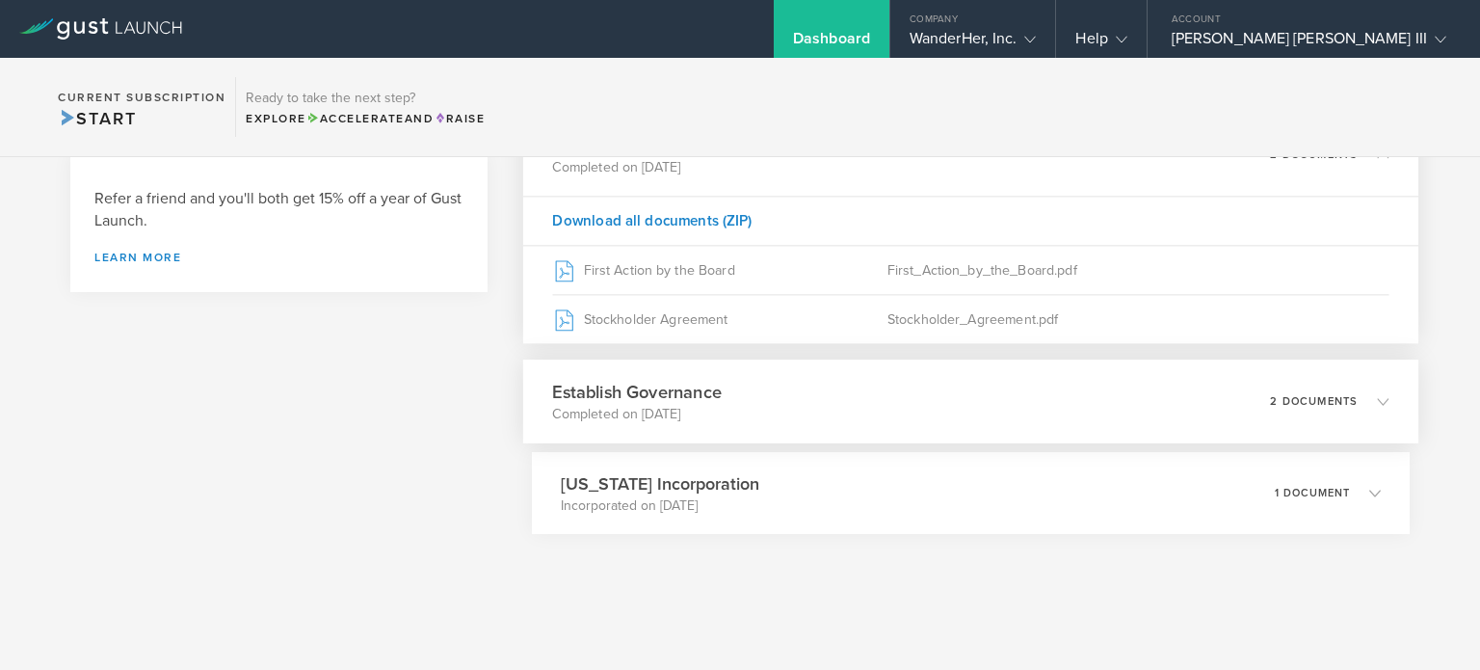
scroll to position [702, 0]
click at [1361, 398] on icon at bounding box center [1374, 400] width 32 height 17
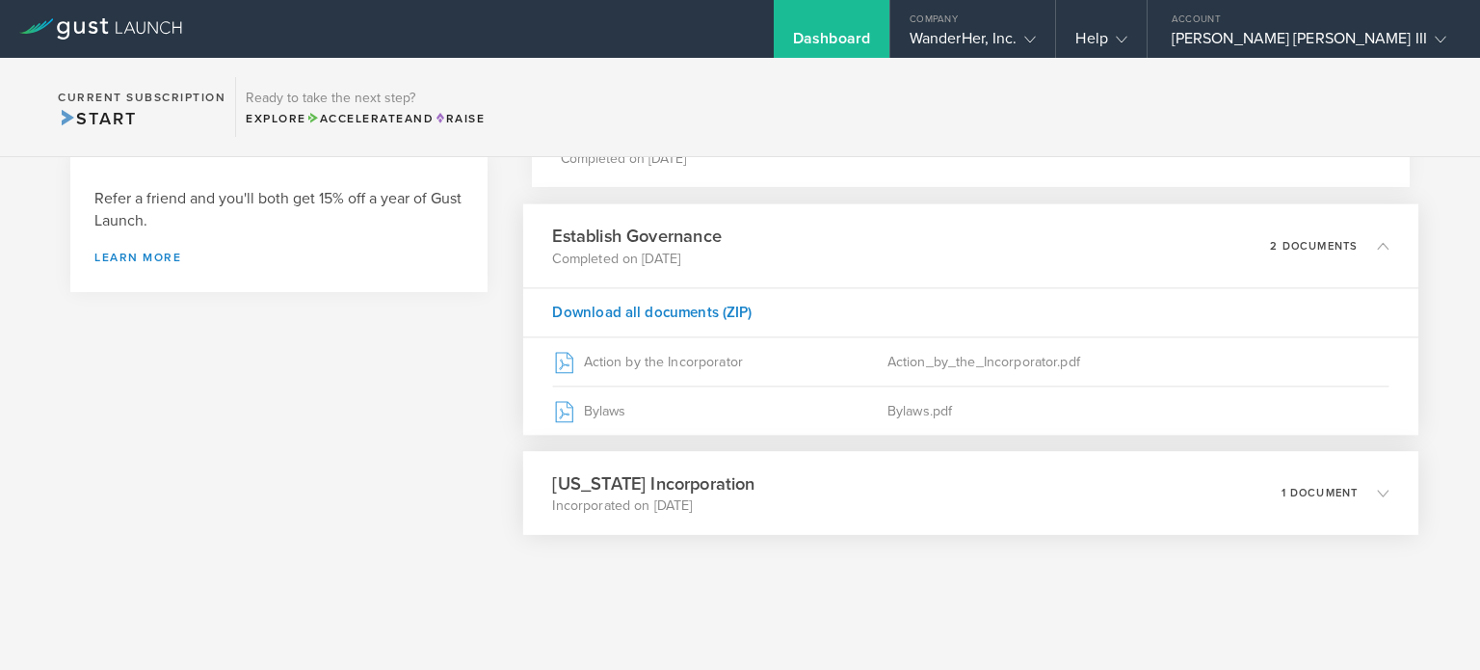
click at [1360, 496] on icon at bounding box center [1374, 492] width 32 height 17
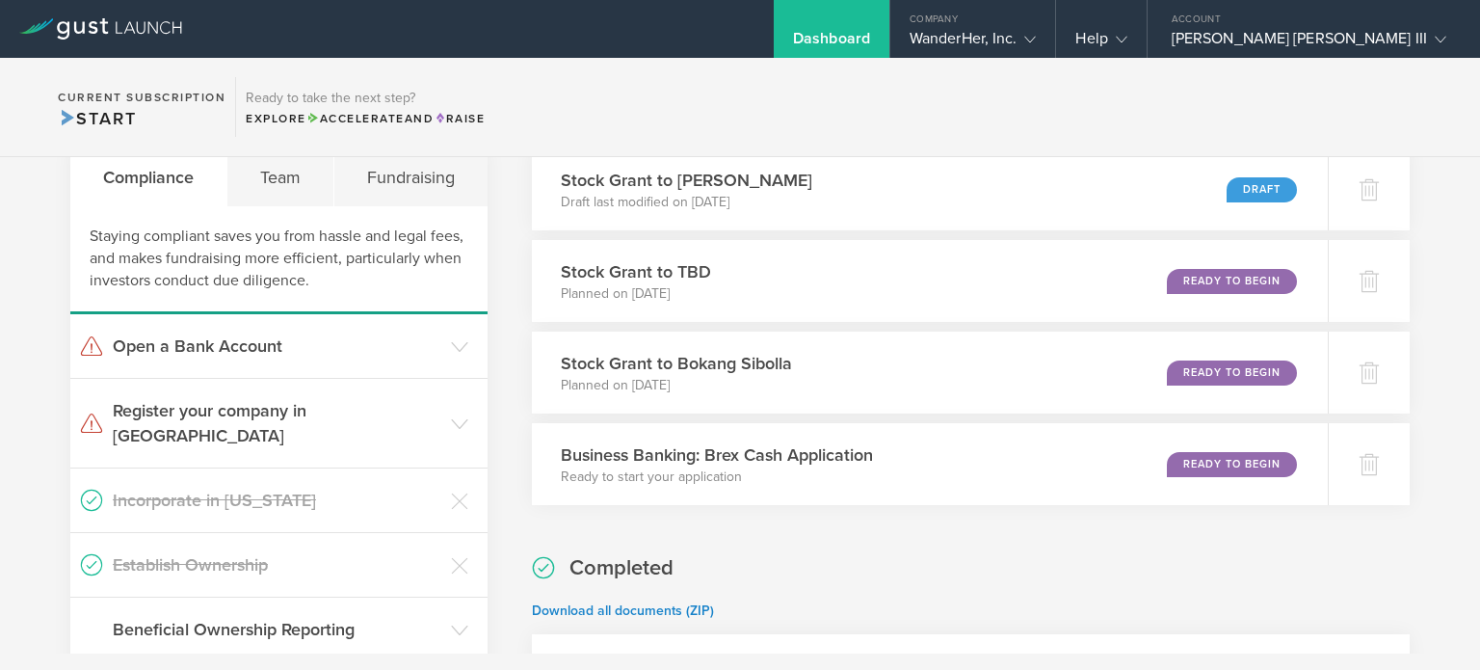
scroll to position [82, 0]
click at [317, 487] on h3 "Incorporate in Delaware" at bounding box center [277, 499] width 329 height 25
click at [312, 532] on header "Establish Ownership" at bounding box center [278, 564] width 417 height 64
click at [192, 551] on h3 "Establish Ownership" at bounding box center [277, 563] width 329 height 25
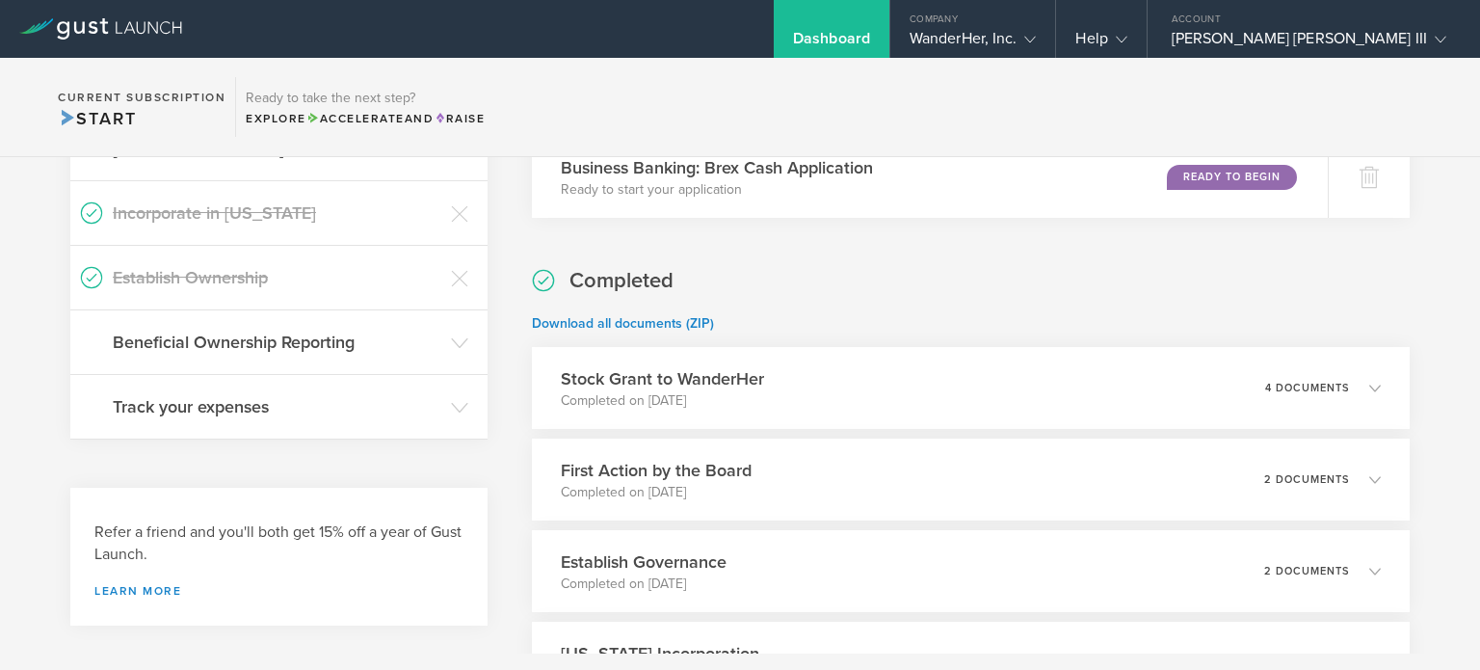
scroll to position [199, 0]
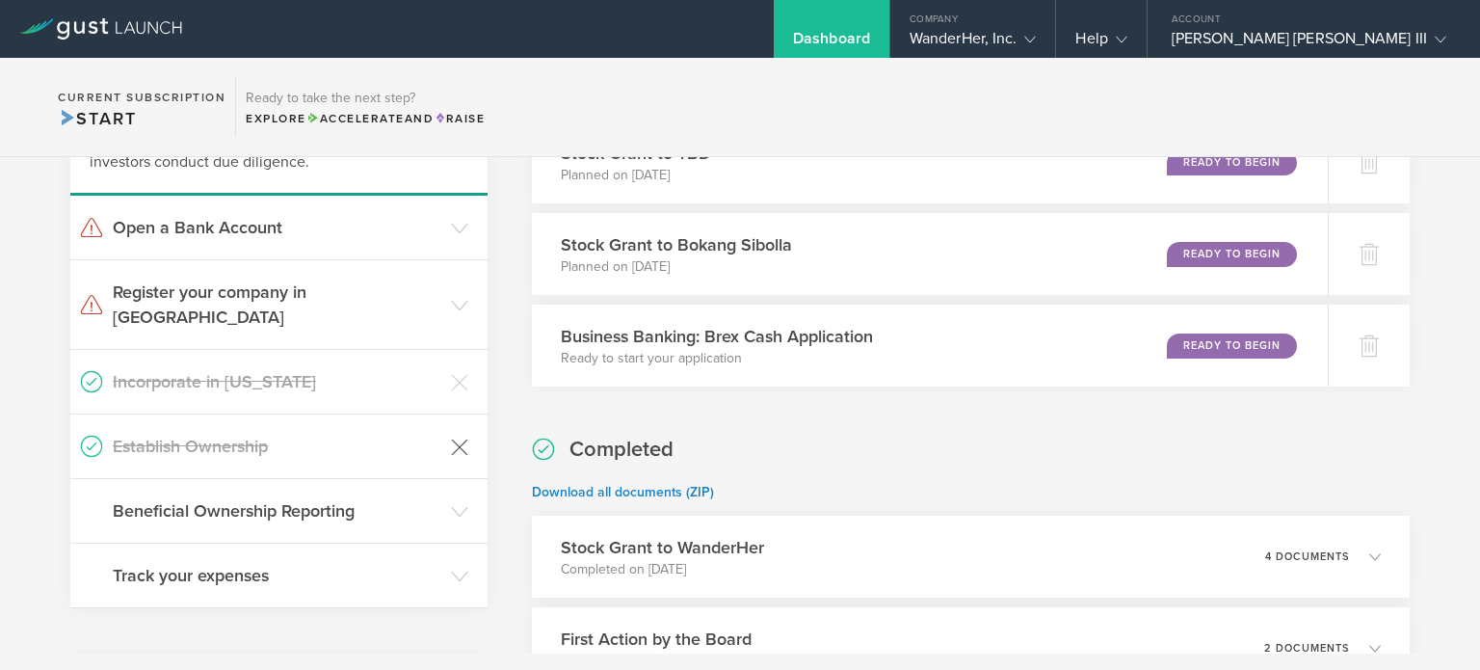
click at [455, 438] on icon at bounding box center [459, 446] width 17 height 17
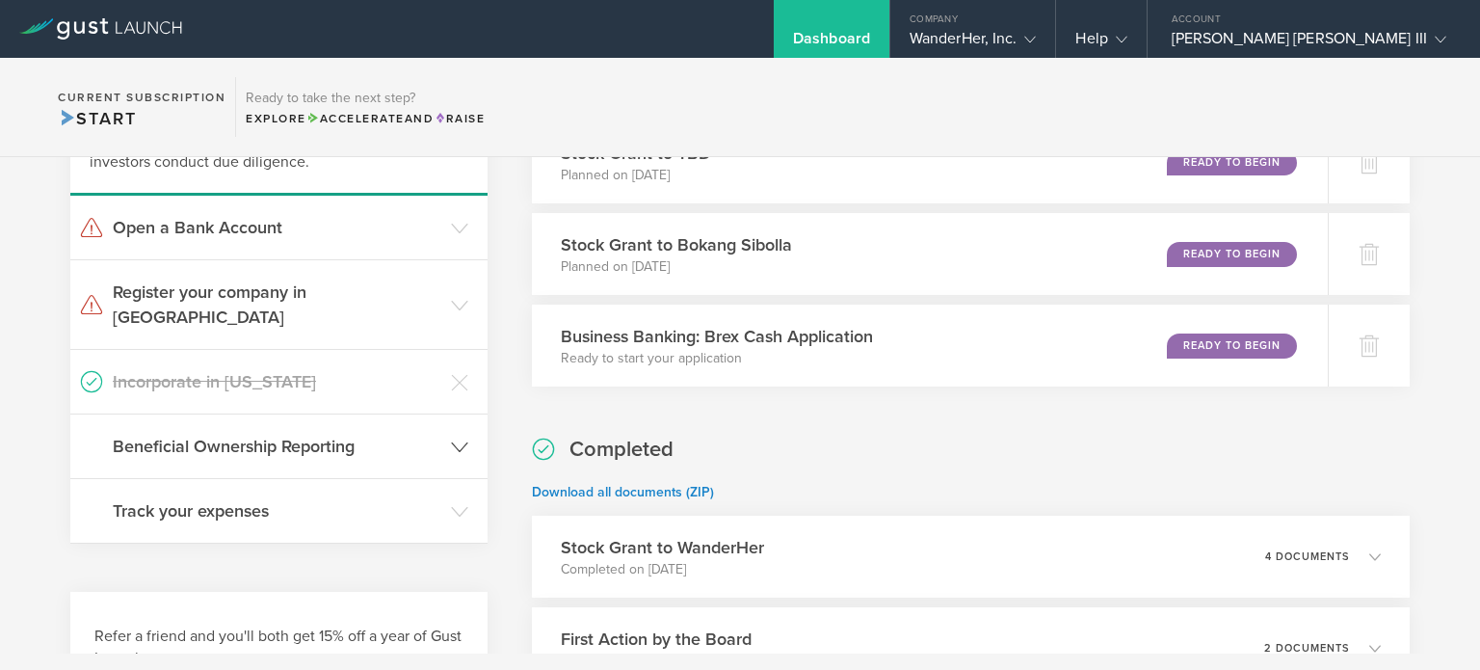
click at [382, 414] on header "Beneficial Ownership Reporting" at bounding box center [278, 446] width 417 height 64
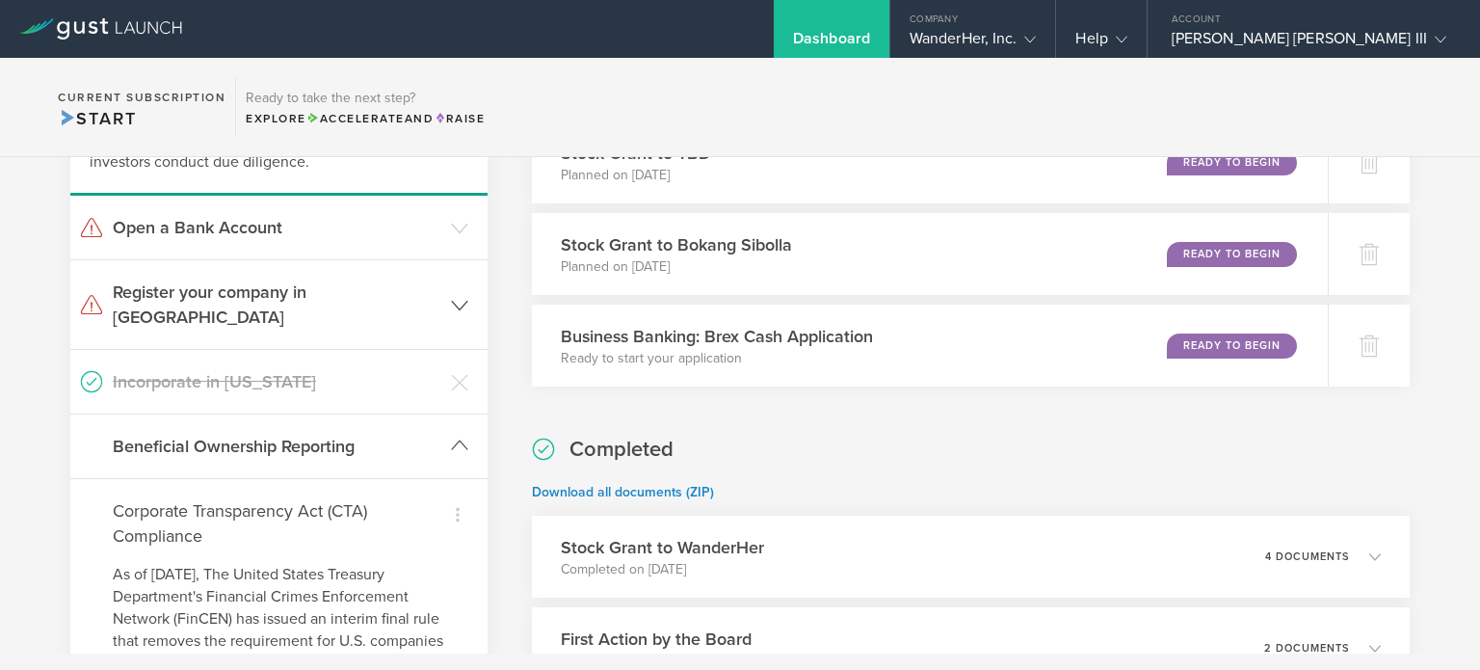
scroll to position [0, 0]
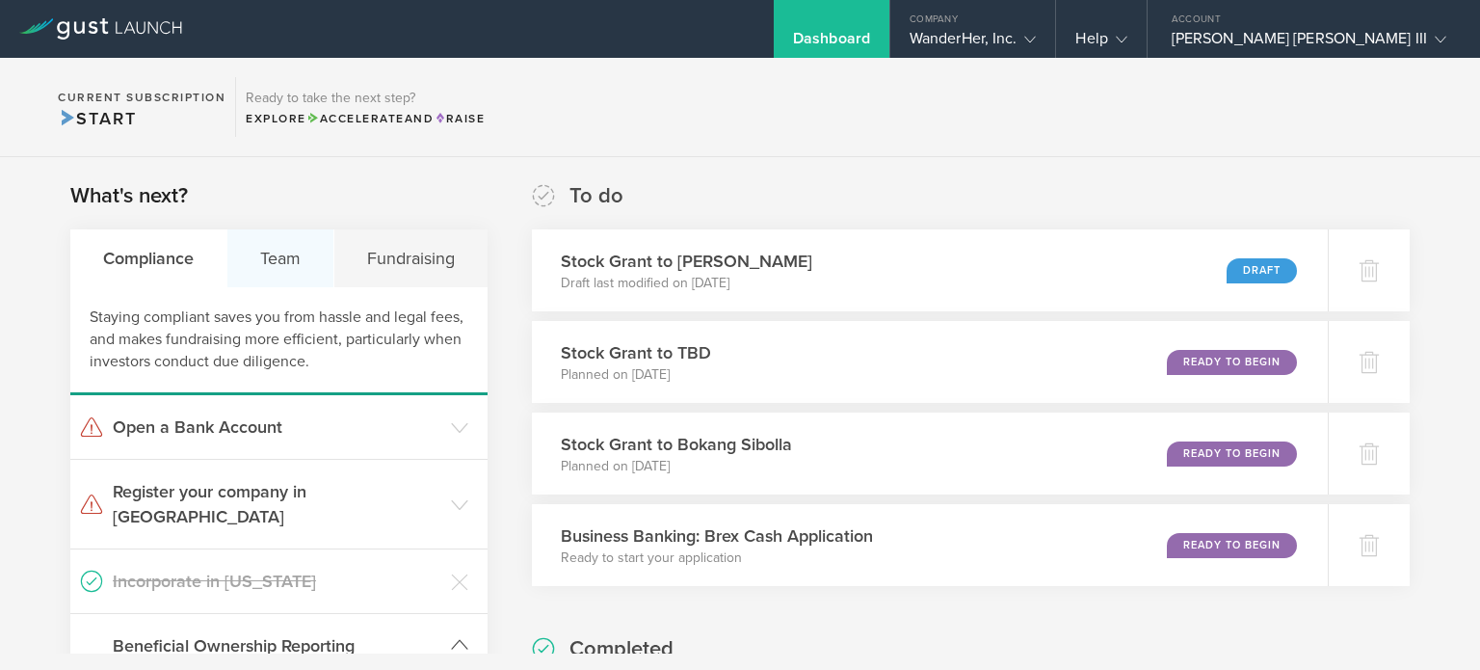
click at [285, 246] on div "Team" at bounding box center [280, 258] width 107 height 58
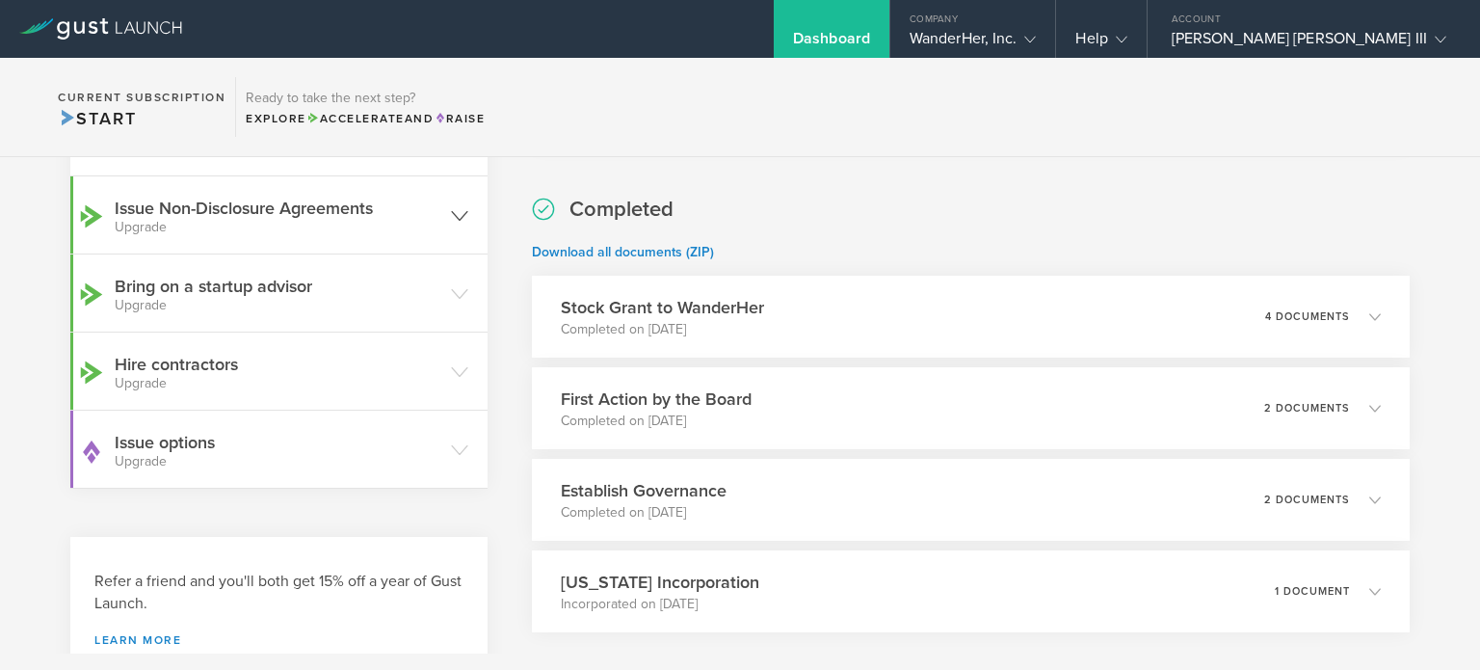
scroll to position [441, 0]
click at [844, 302] on div "Stock Grant to WanderHer Completed on Aug 28, 2025 4 documents" at bounding box center [971, 315] width 896 height 84
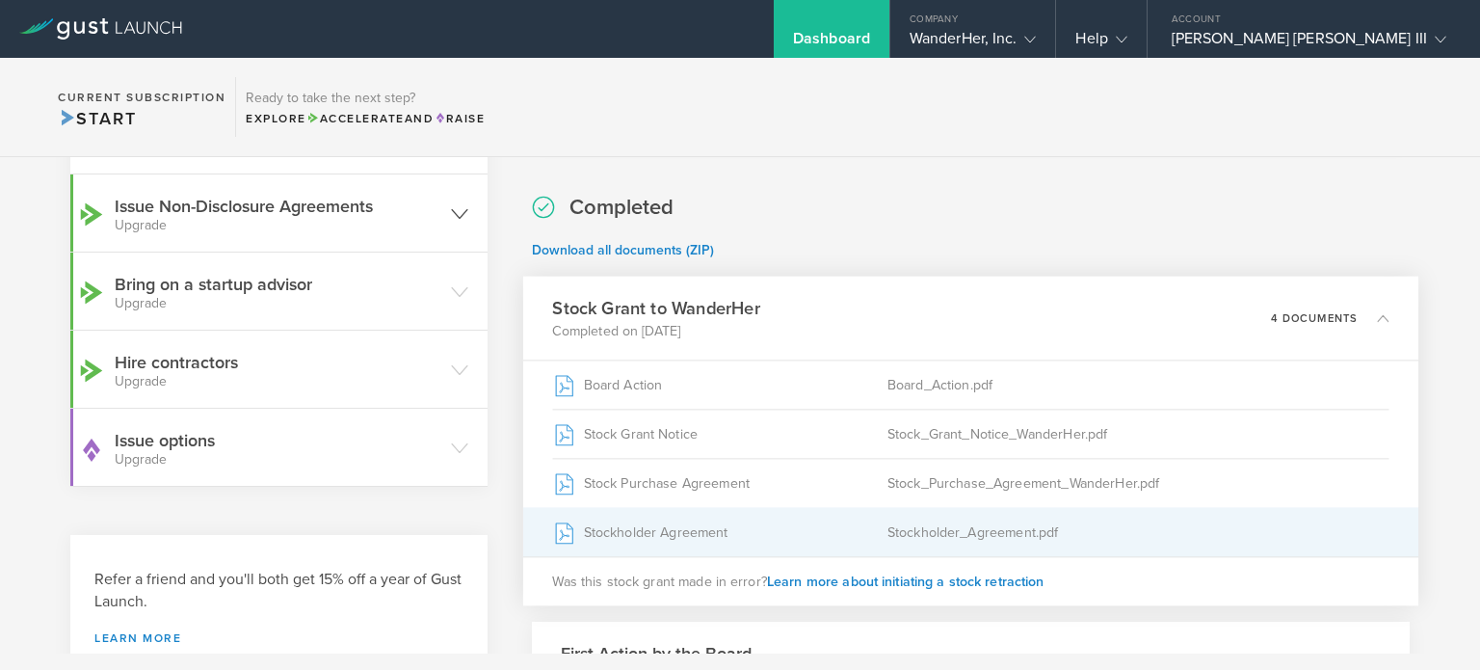
click at [967, 525] on div "Stockholder_Agreement.pdf" at bounding box center [1138, 532] width 502 height 48
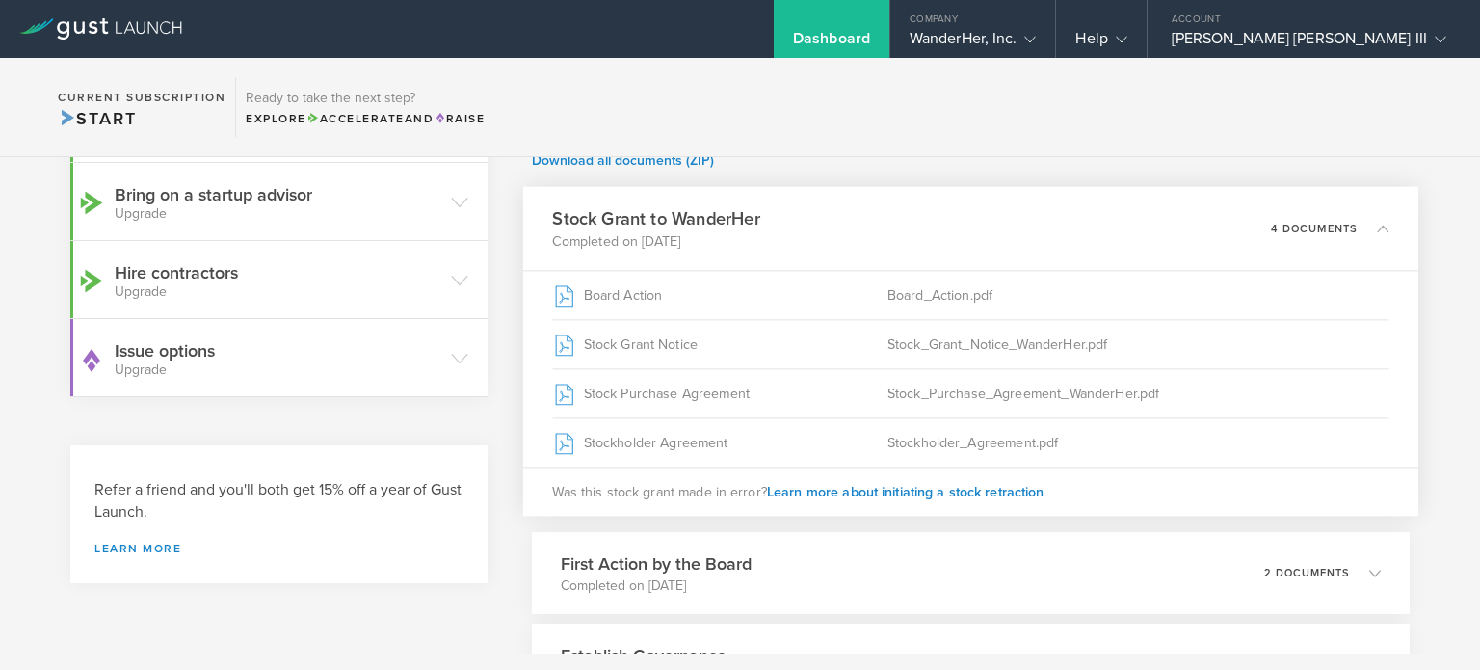
scroll to position [529, 0]
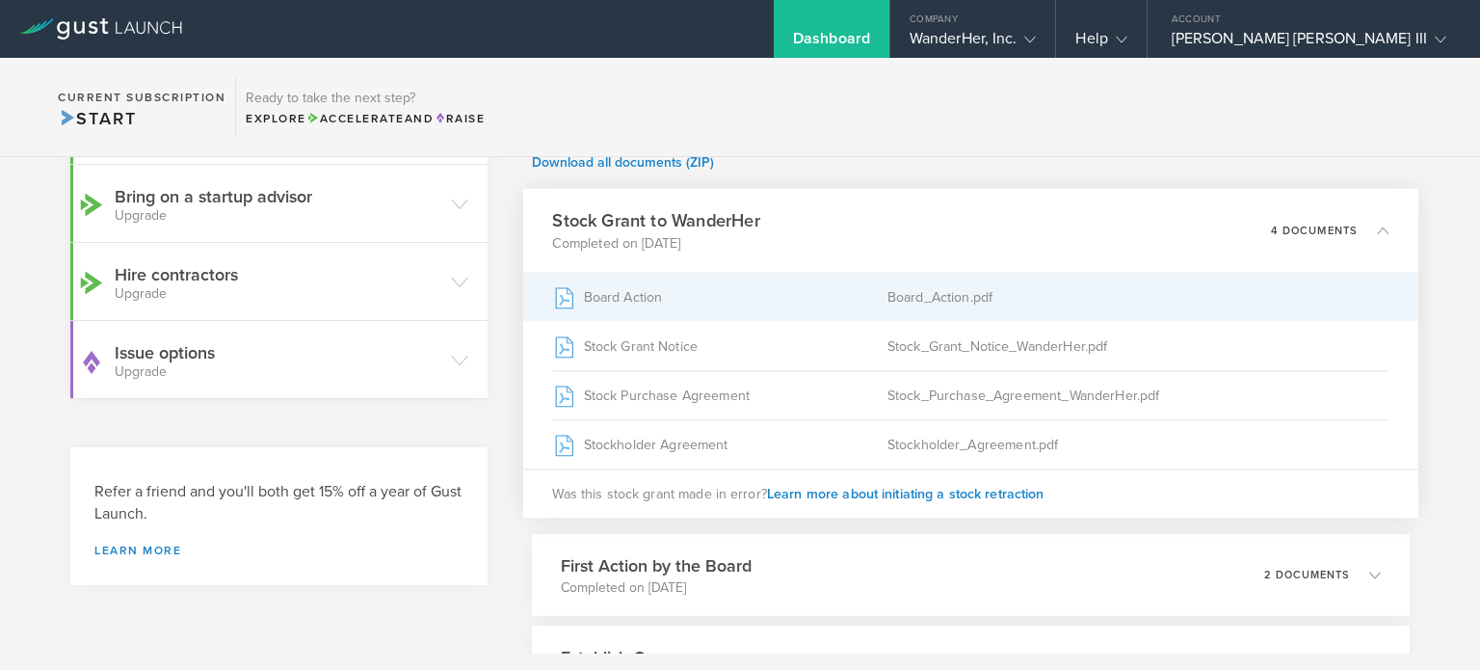
click at [668, 288] on div "Board Action" at bounding box center [719, 297] width 334 height 48
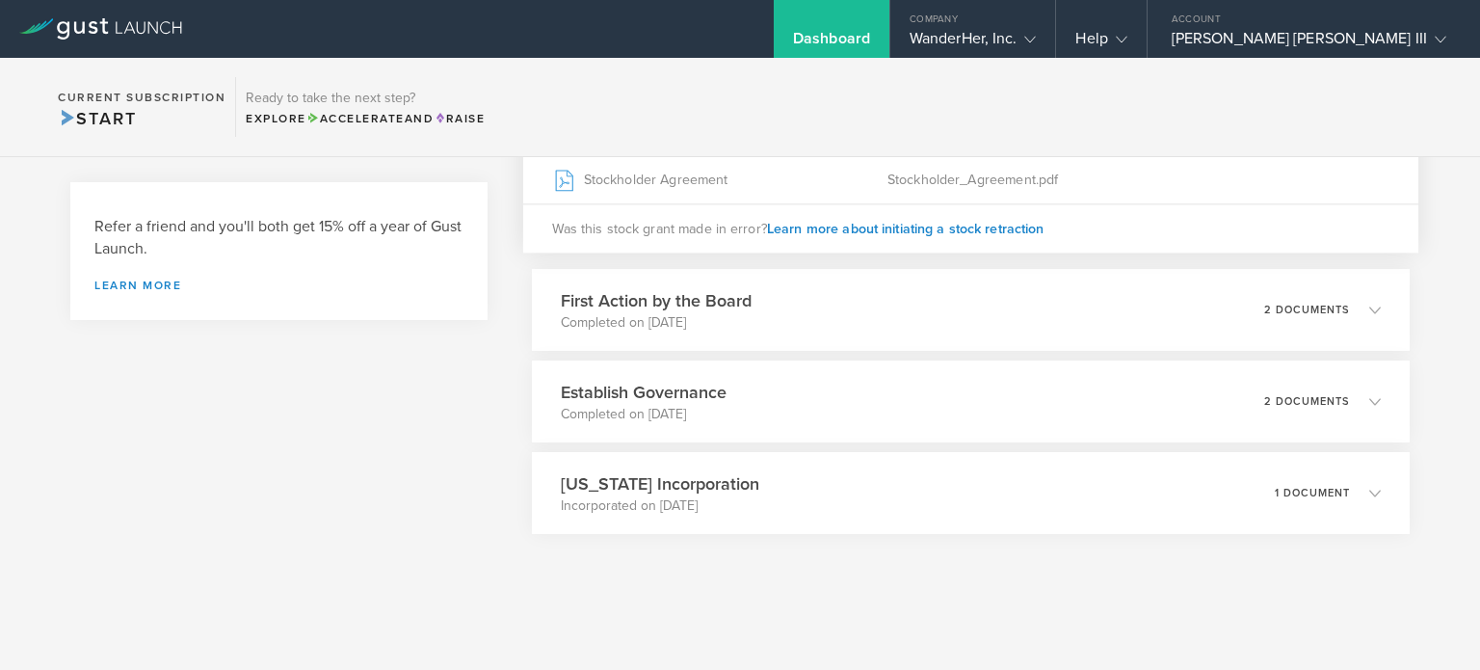
scroll to position [794, 0]
click at [669, 492] on h3 "Delaware Incorporation" at bounding box center [653, 483] width 202 height 26
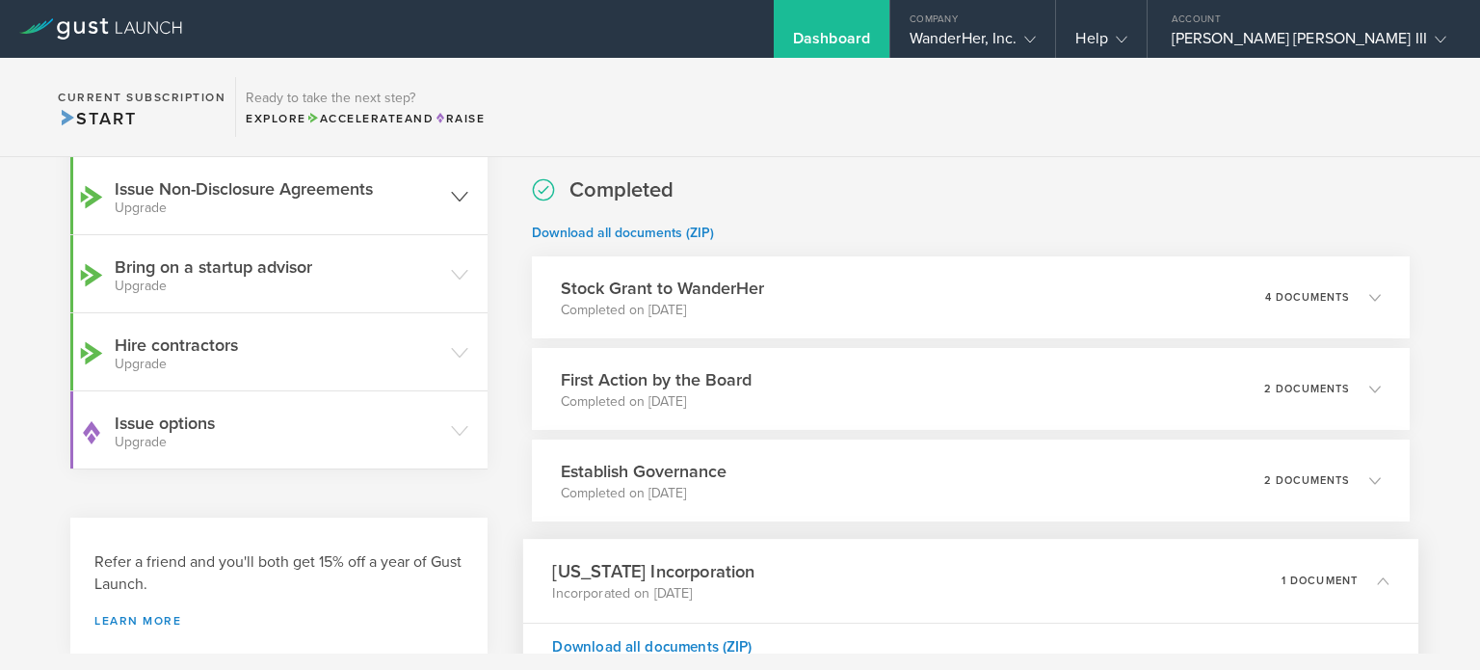
scroll to position [420, 0]
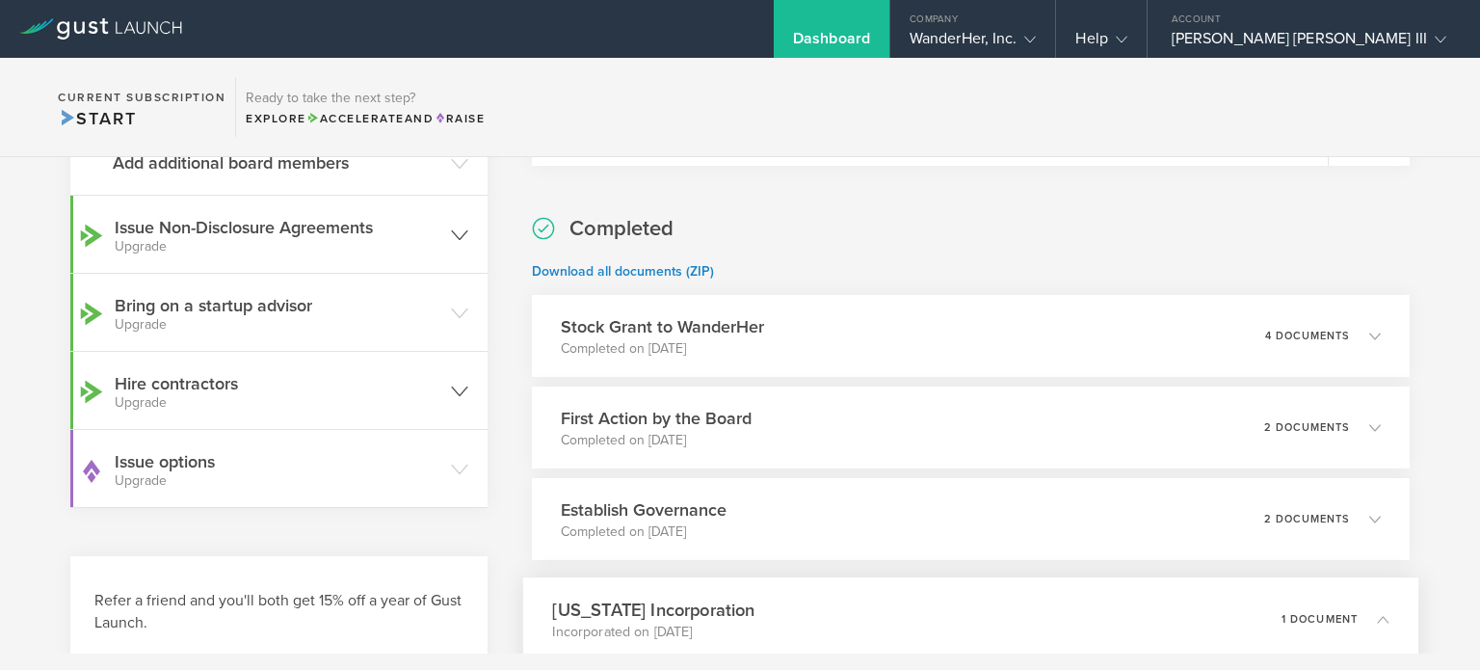
click at [225, 391] on h3 "Hire contractors Upgrade" at bounding box center [278, 390] width 327 height 39
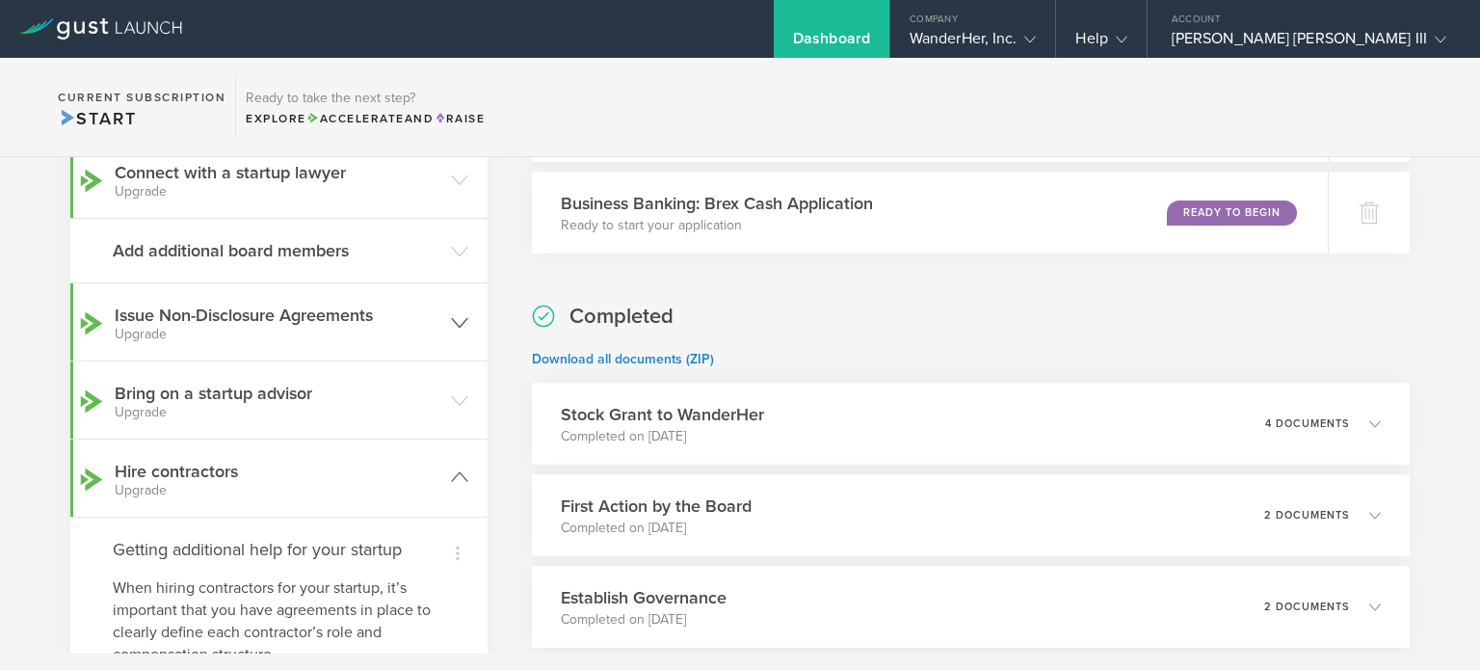
scroll to position [331, 0]
click at [315, 392] on h3 "Bring on a startup advisor Upgrade" at bounding box center [278, 401] width 327 height 39
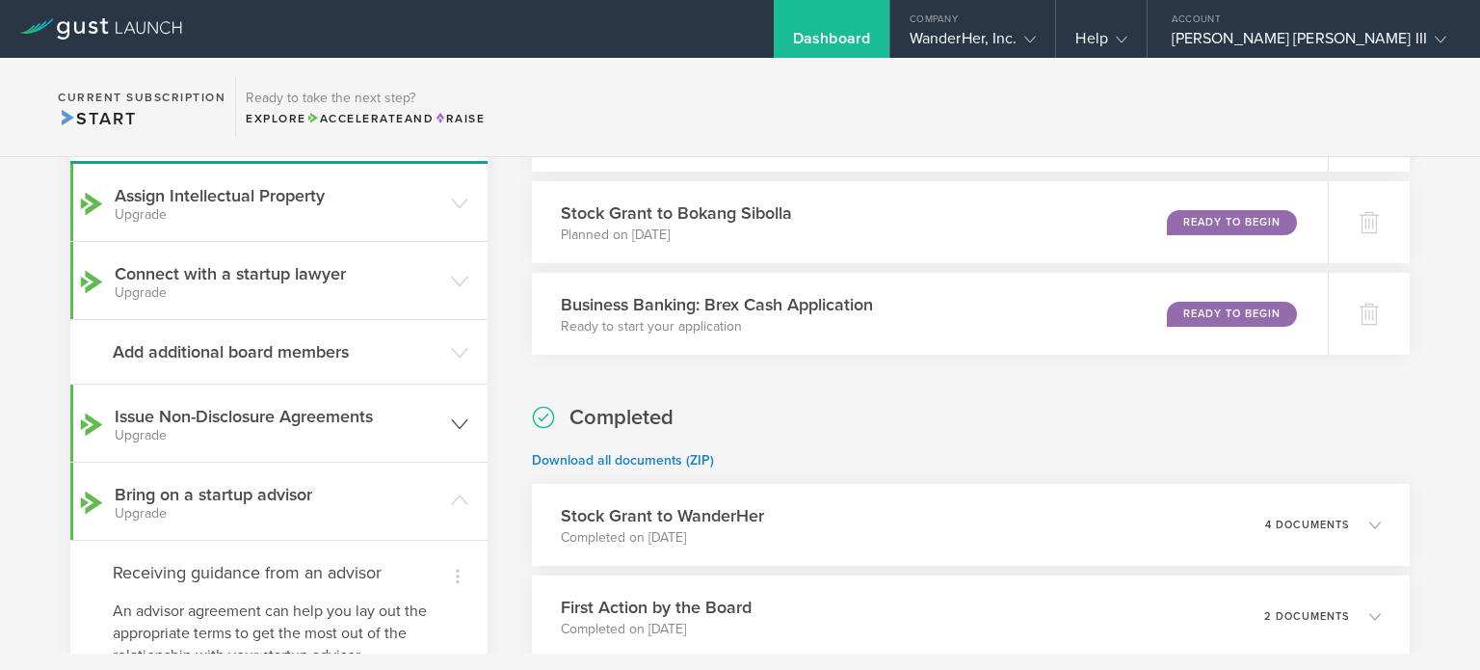
scroll to position [227, 0]
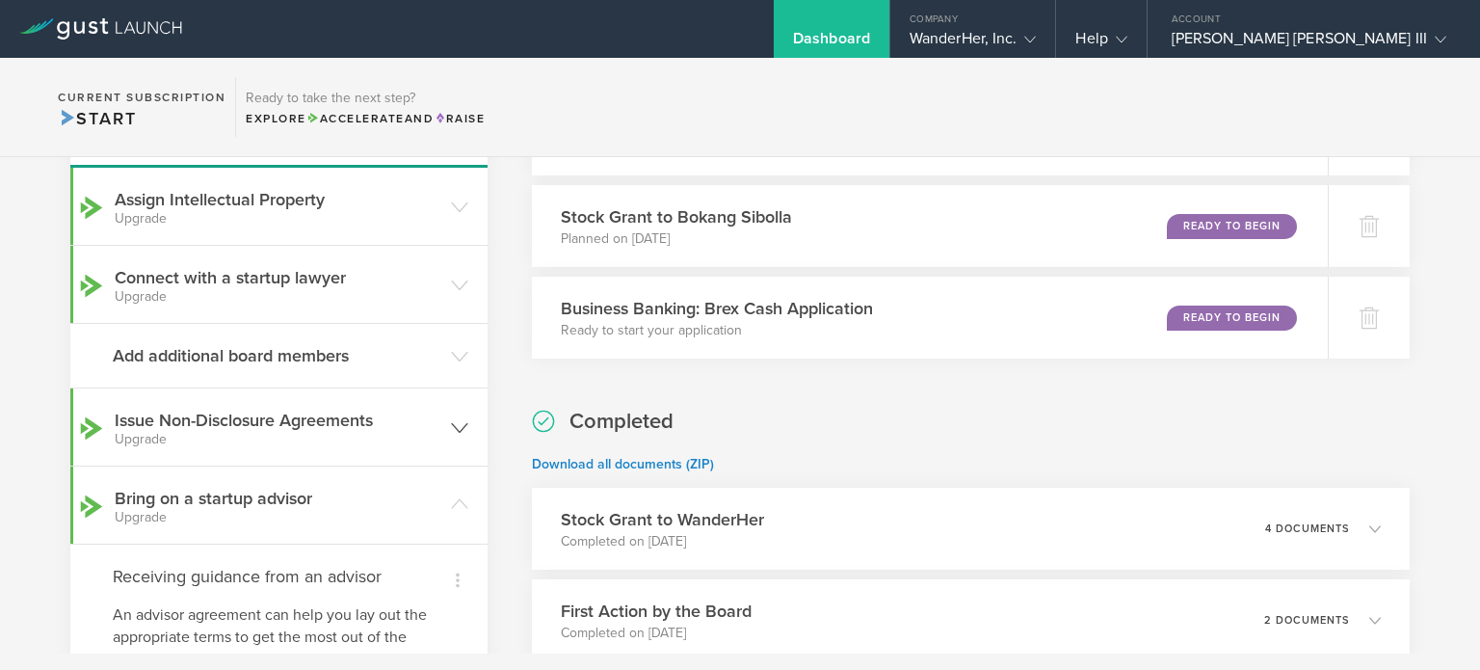
click at [315, 392] on header "Issue Non-Disclosure Agreements Upgrade" at bounding box center [278, 426] width 417 height 77
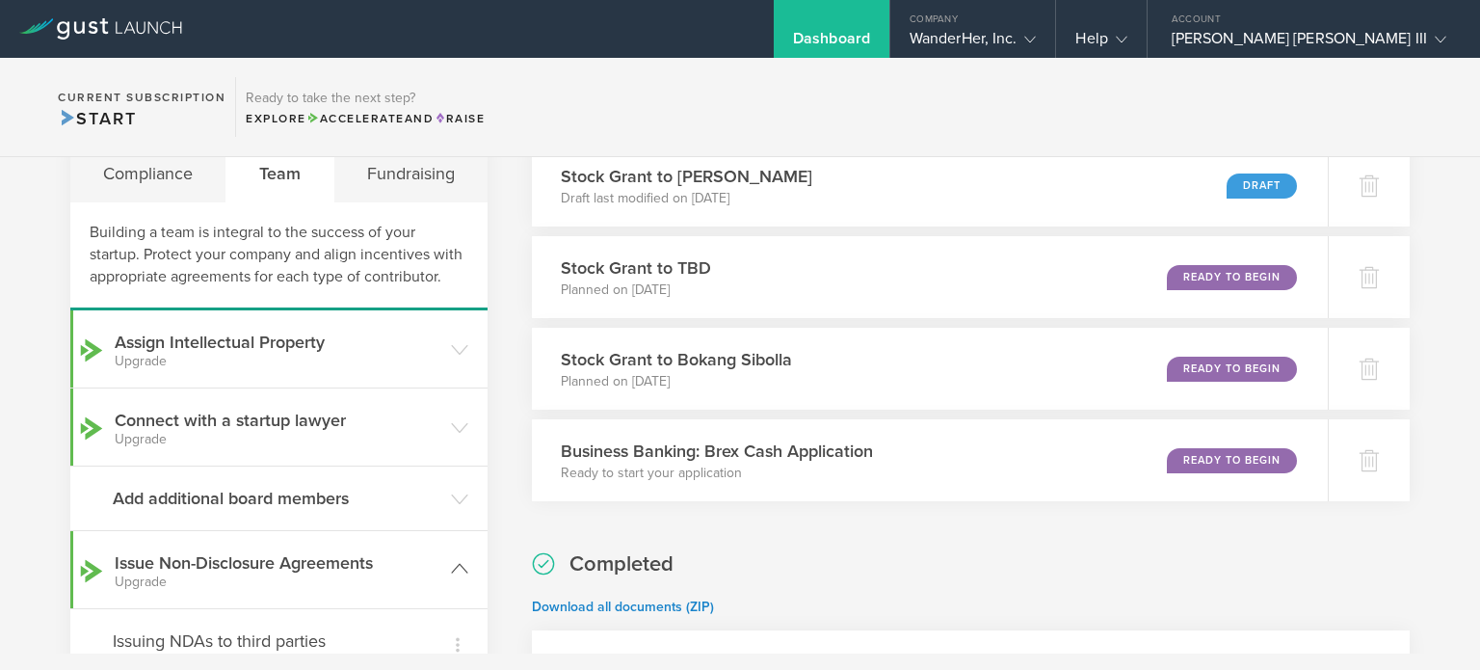
scroll to position [78, 0]
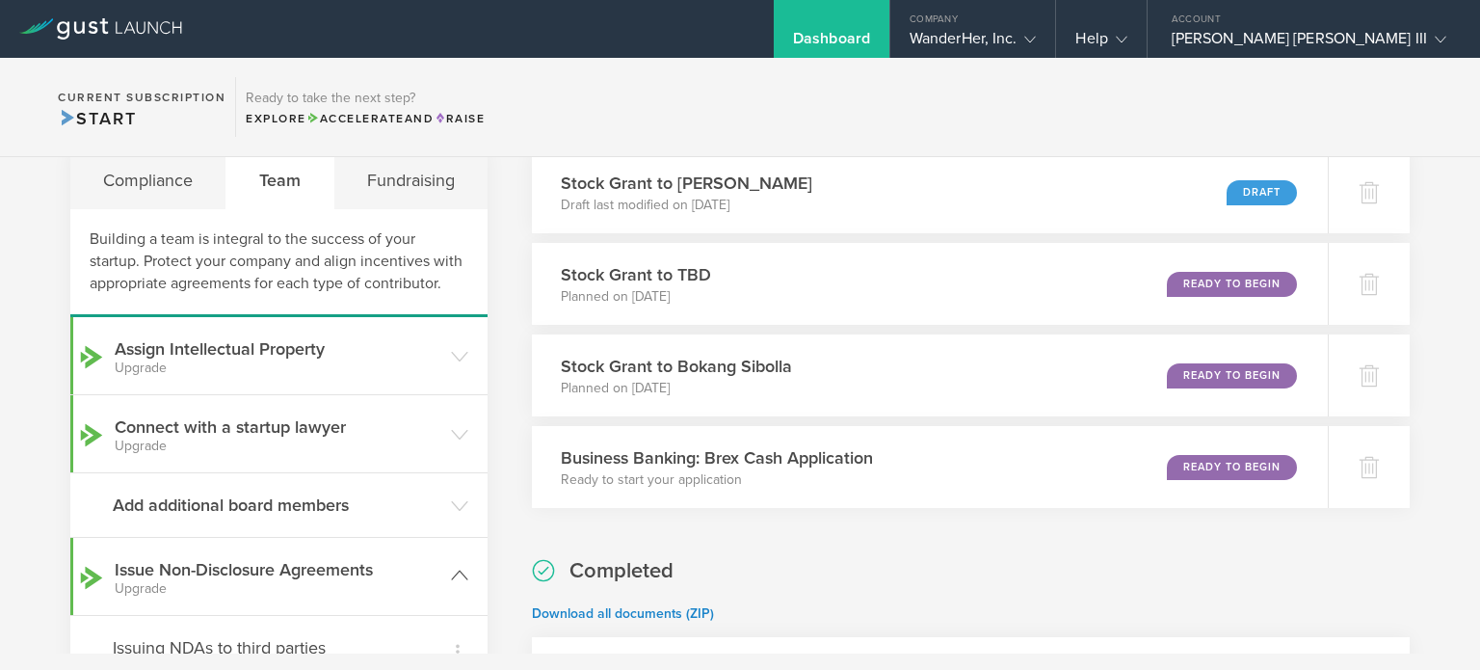
click at [315, 392] on header "Assign Intellectual Property Upgrade" at bounding box center [278, 355] width 417 height 77
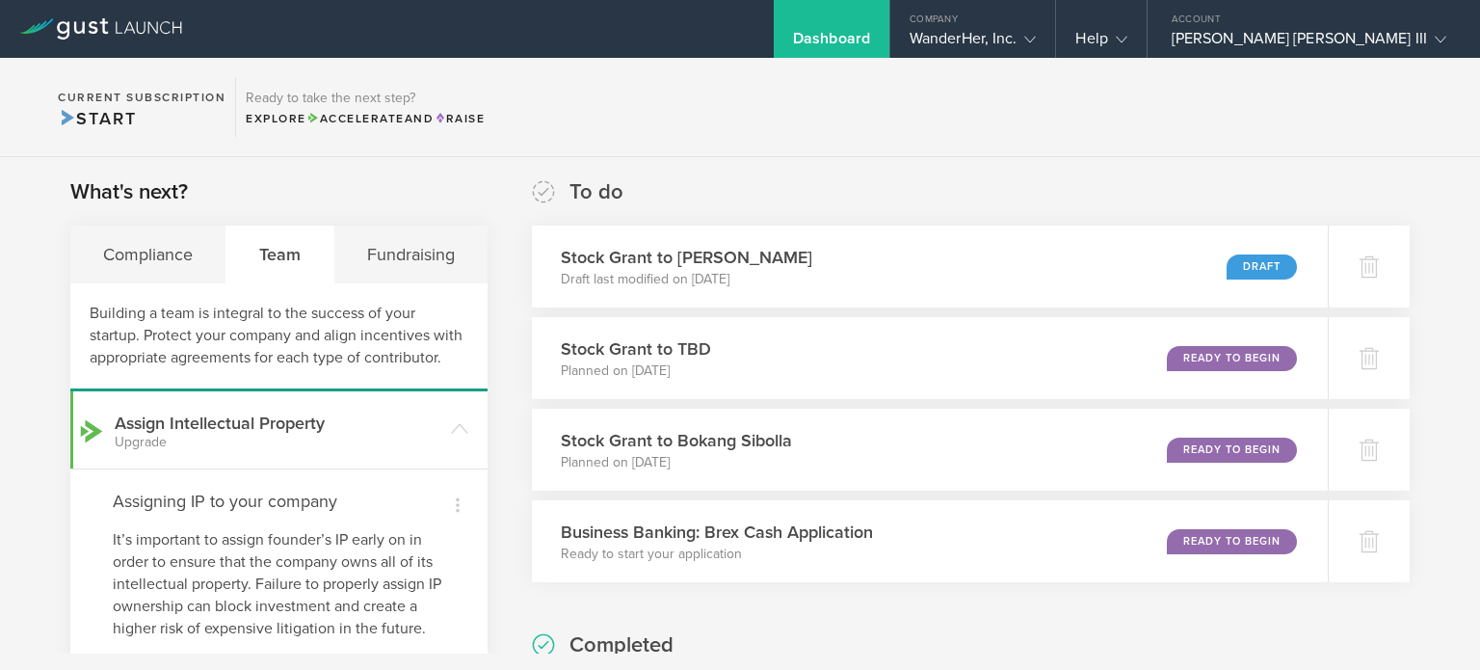
scroll to position [30, 0]
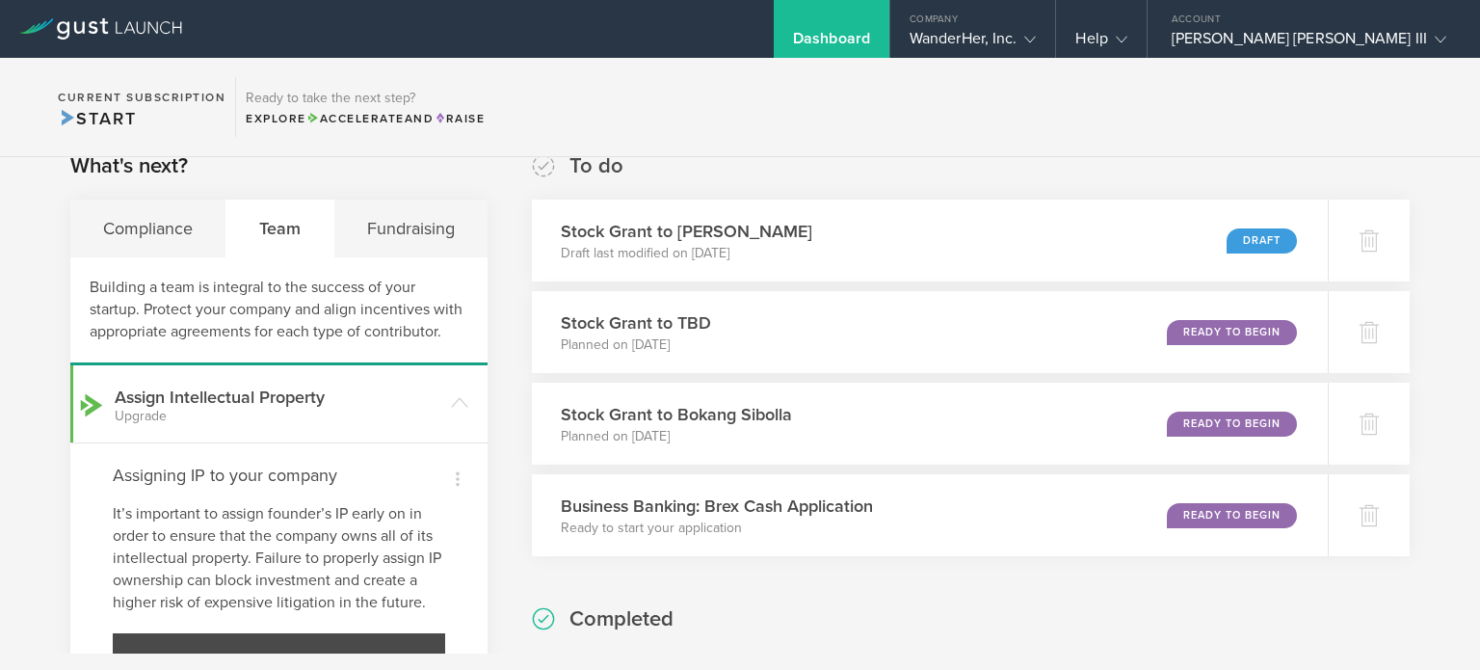
click at [315, 392] on h3 "Assign Intellectual Property Upgrade" at bounding box center [278, 403] width 327 height 39
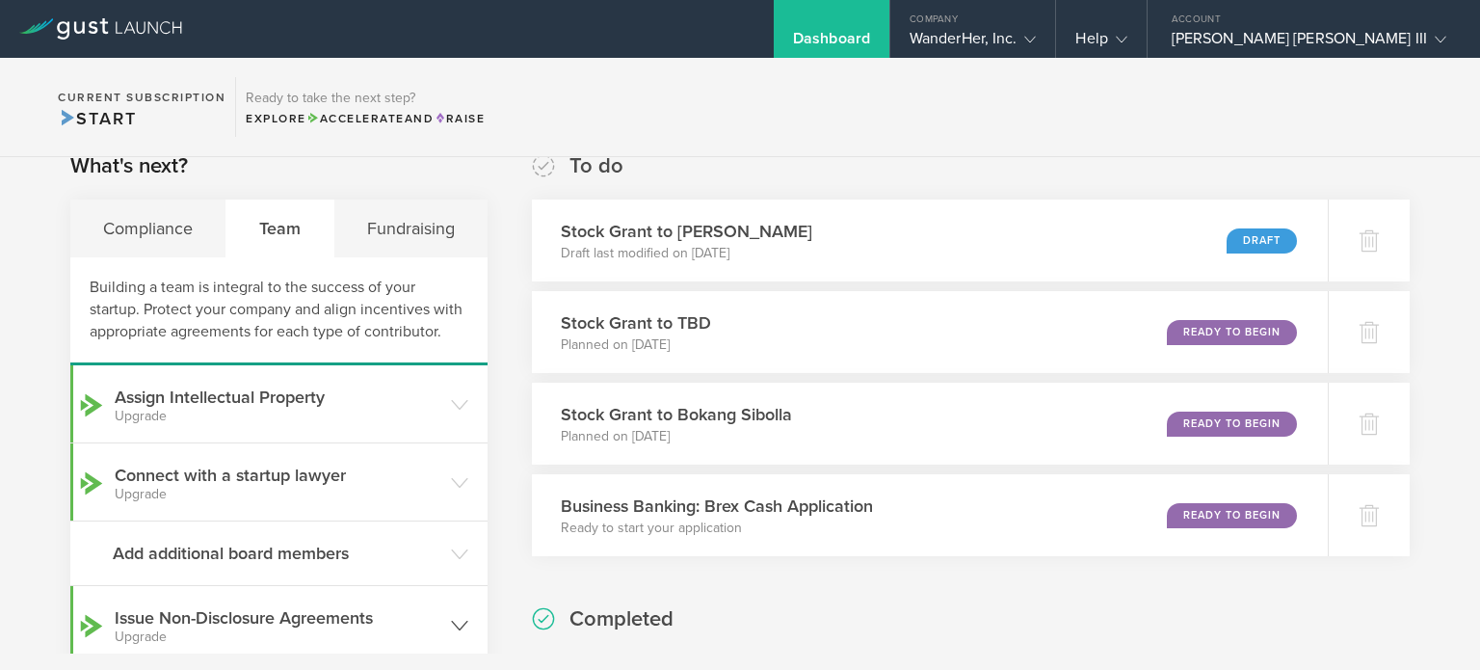
scroll to position [0, 0]
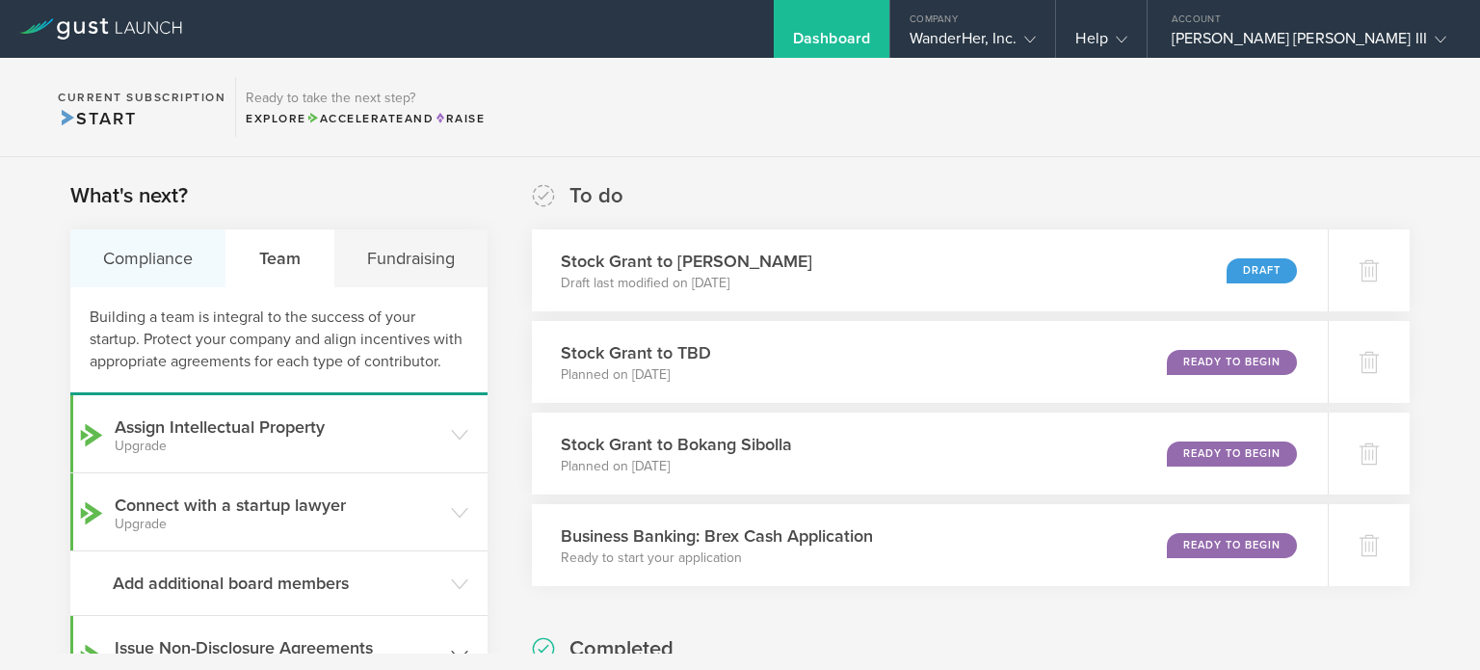
click at [149, 247] on div "Compliance" at bounding box center [148, 258] width 156 height 58
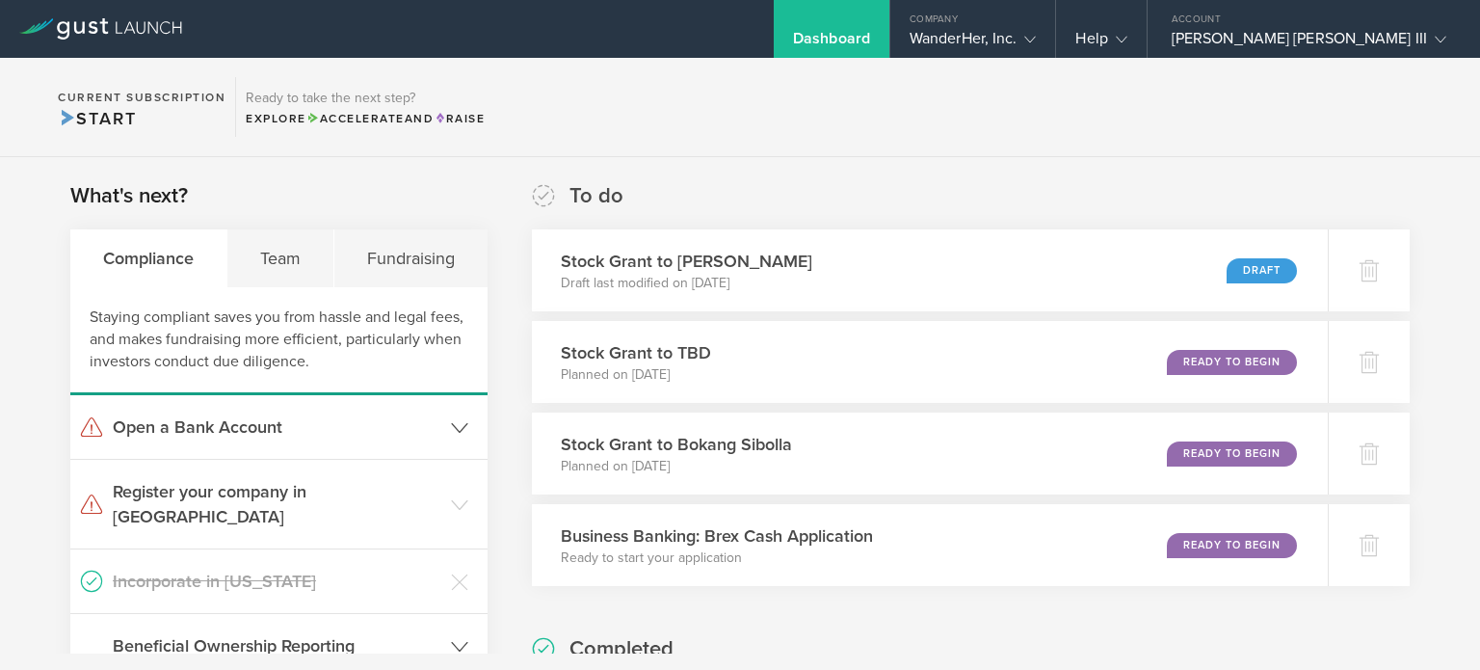
click at [464, 418] on header "Open a Bank Account" at bounding box center [278, 427] width 417 height 64
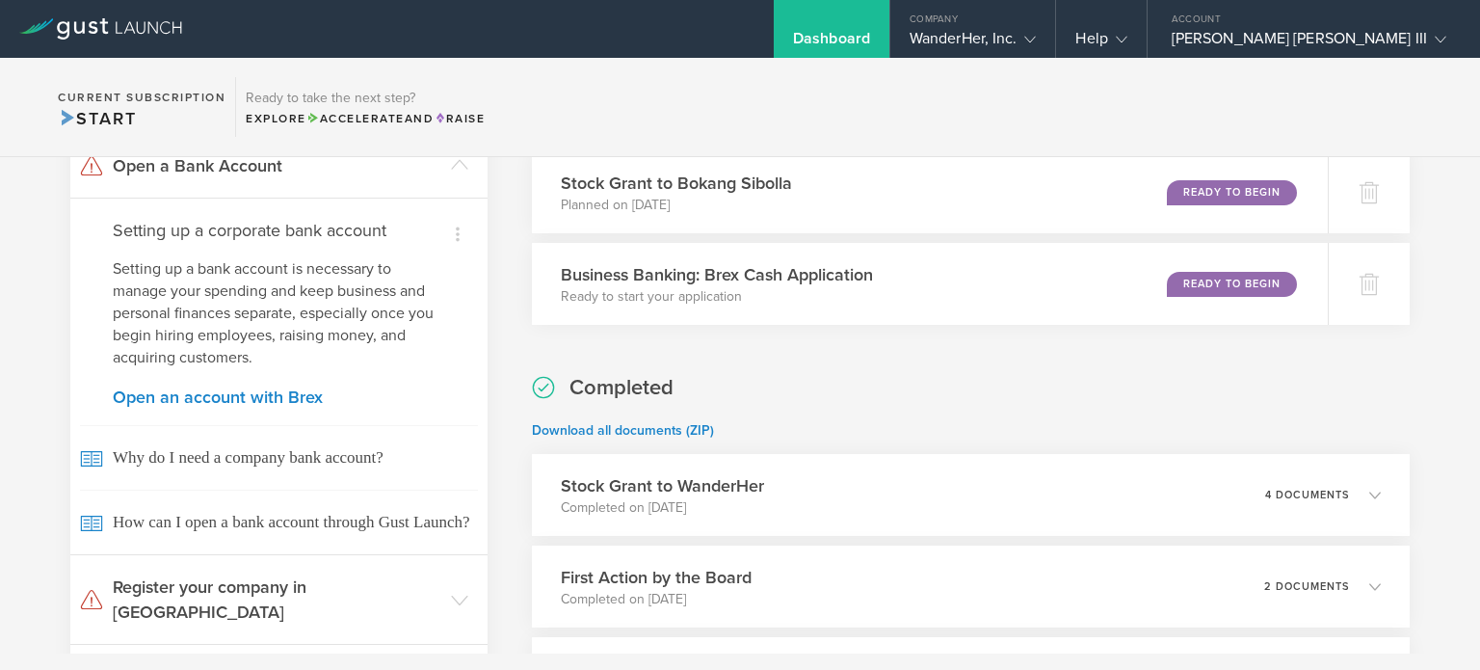
scroll to position [262, 0]
click at [359, 577] on h3 "Register your company in NY" at bounding box center [277, 598] width 329 height 50
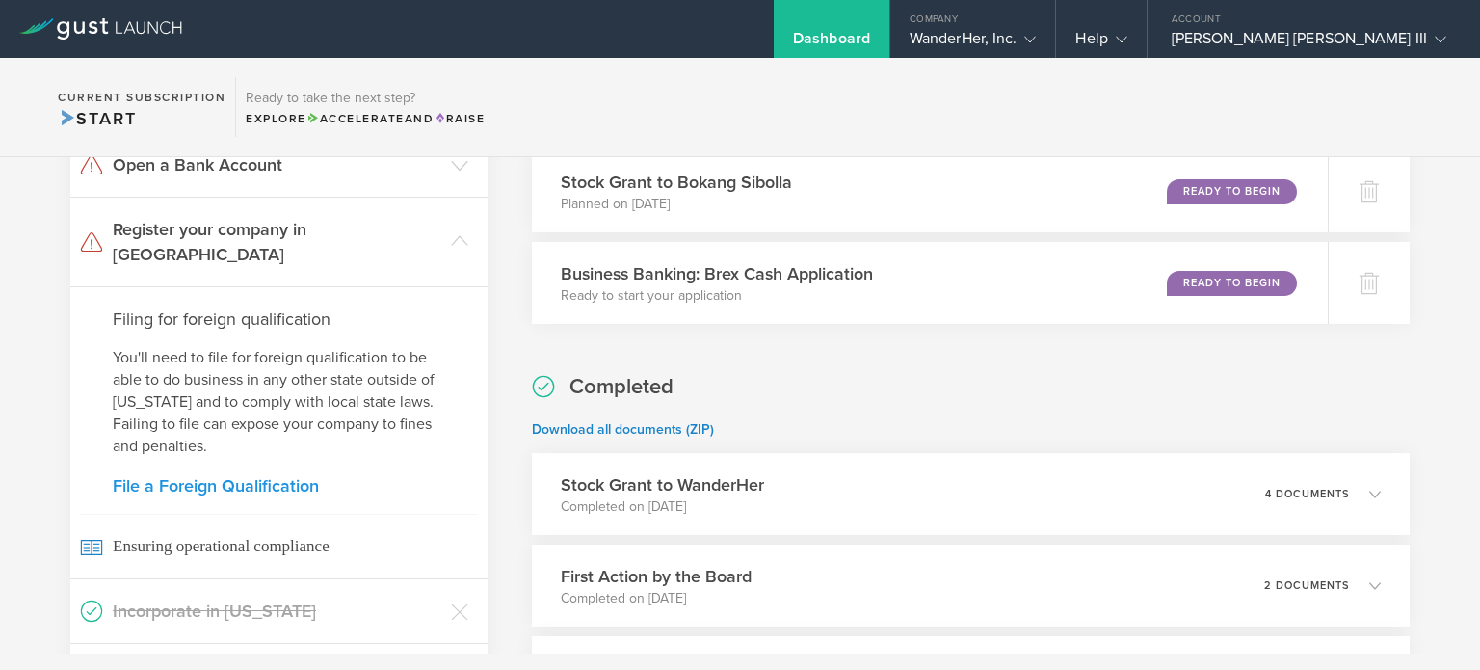
click at [270, 477] on link "File a Foreign Qualification" at bounding box center [279, 485] width 332 height 17
